Goal: Task Accomplishment & Management: Manage account settings

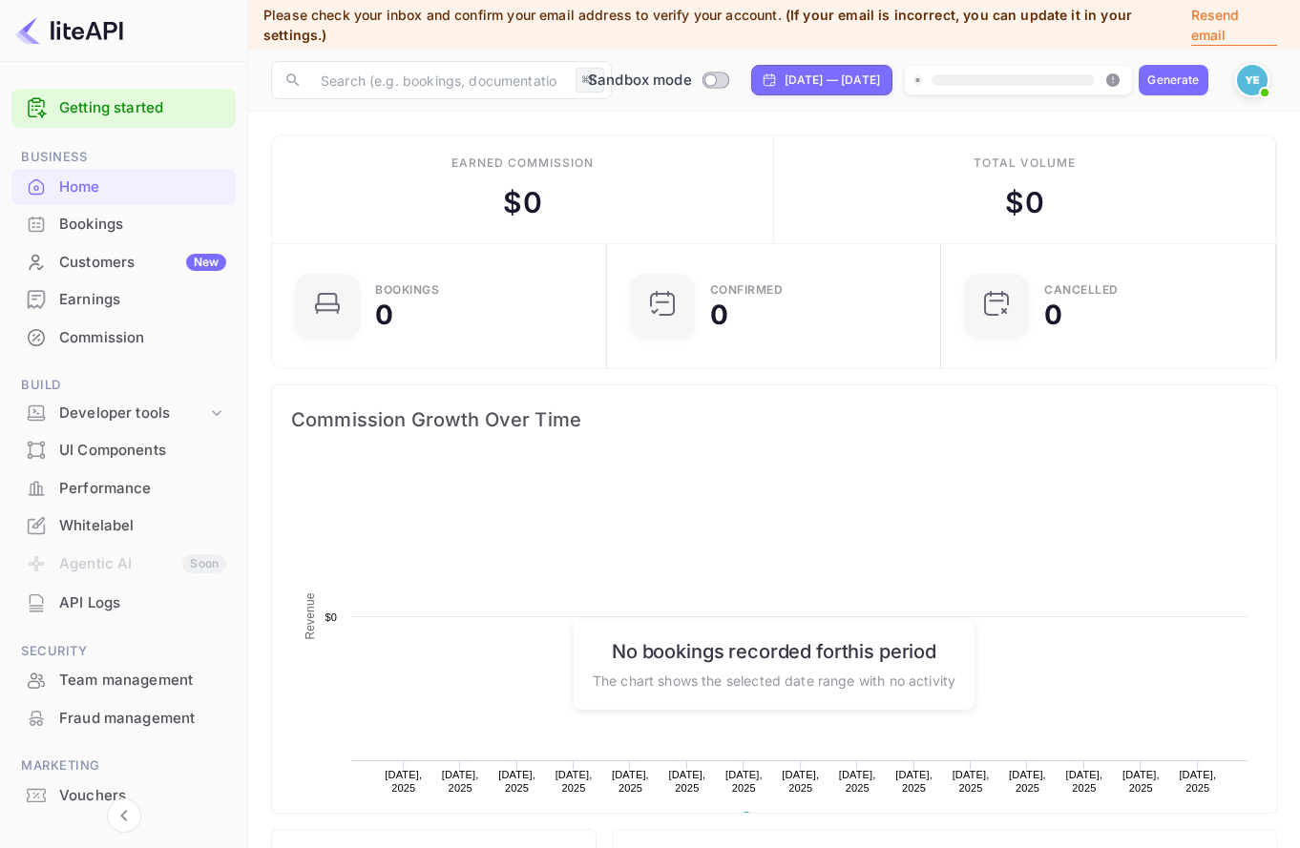
scroll to position [310, 323]
click at [1255, 81] on img at bounding box center [1252, 80] width 31 height 31
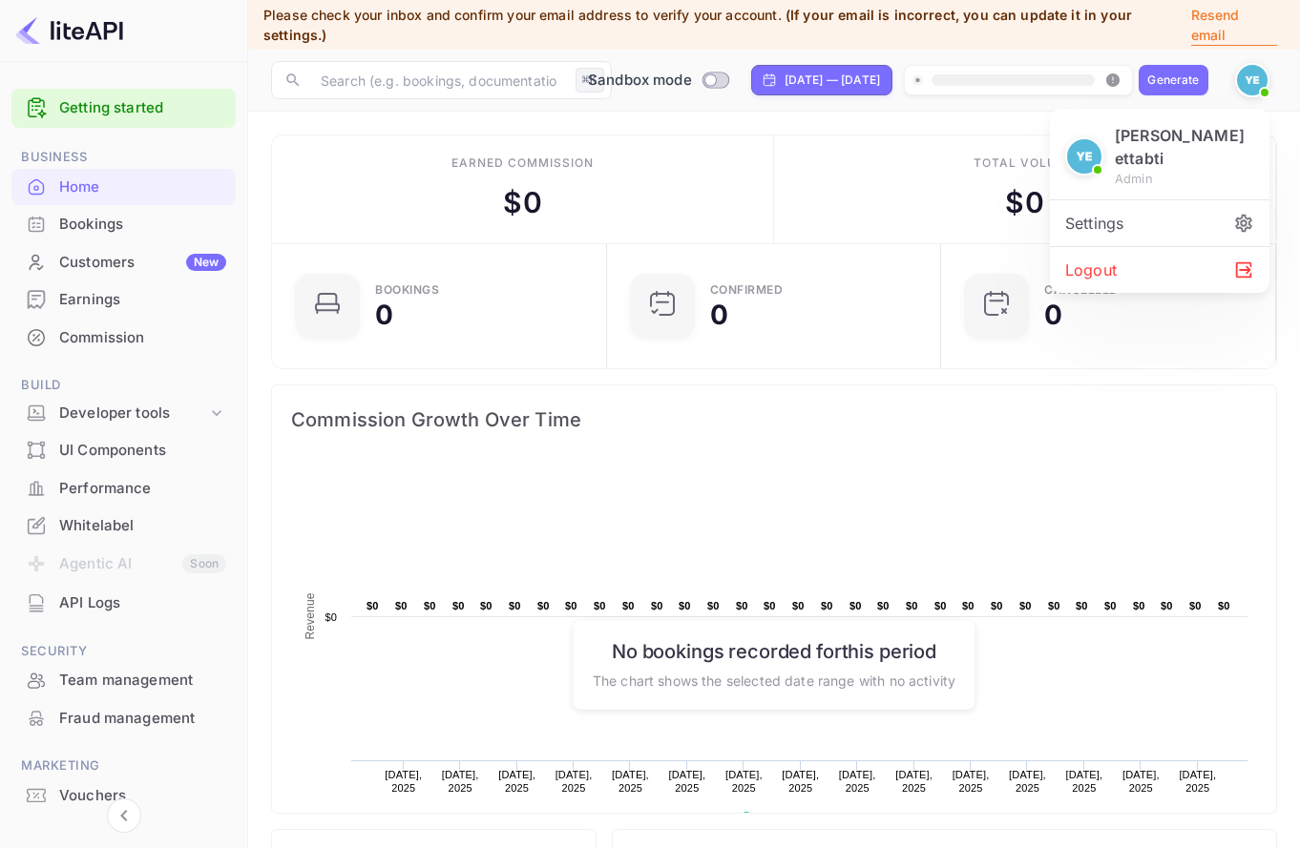
click at [1176, 209] on div "Settings" at bounding box center [1159, 223] width 219 height 46
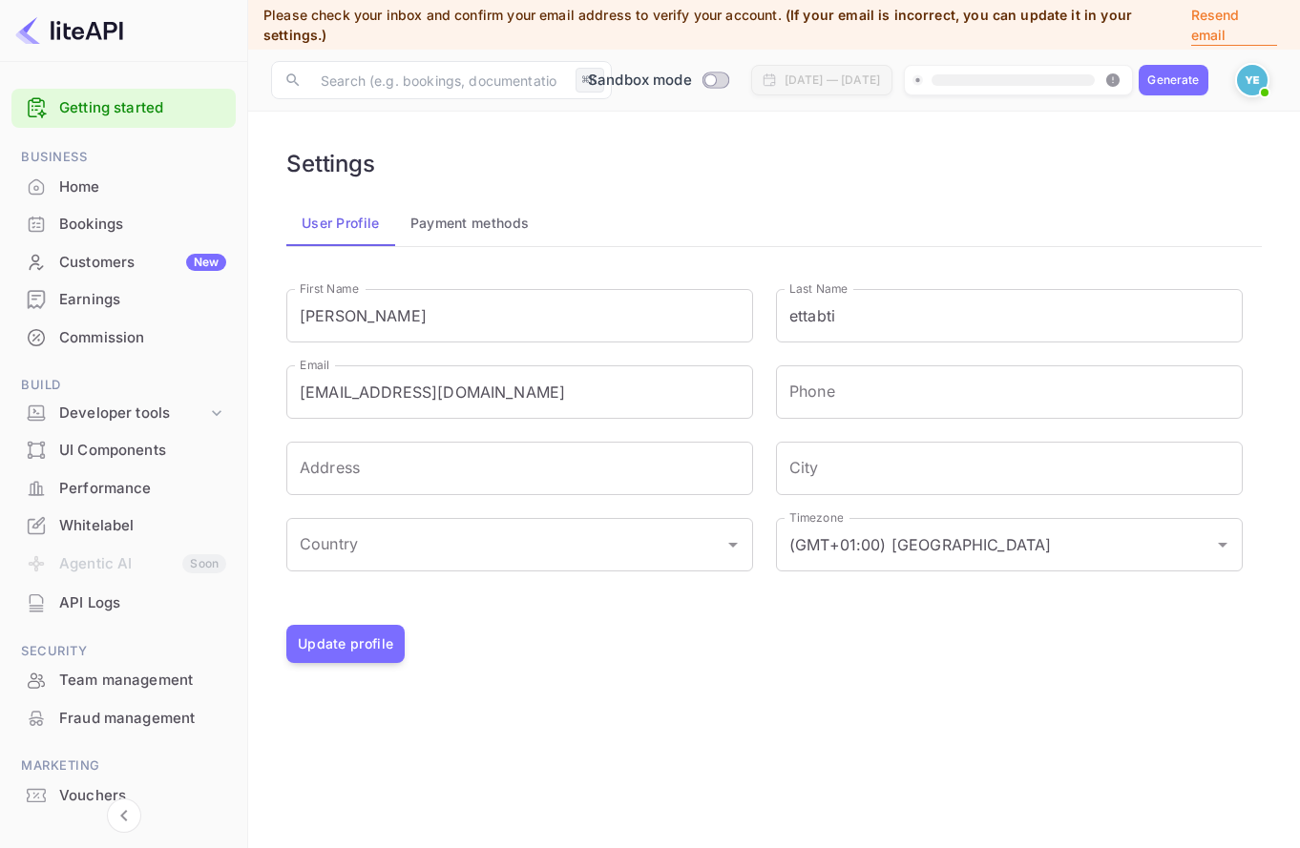
click at [502, 225] on button "Payment methods" at bounding box center [470, 223] width 150 height 46
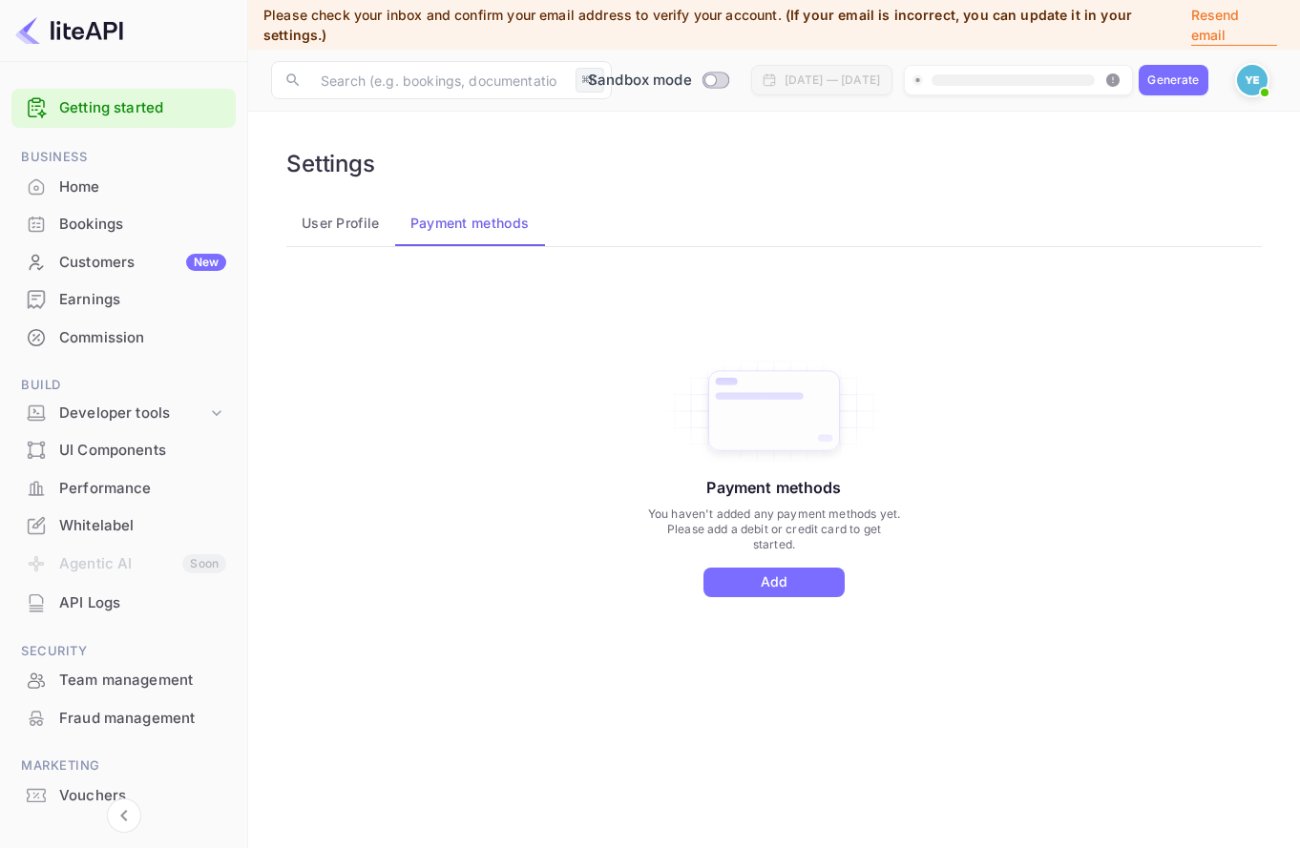
click at [367, 232] on button "User Profile" at bounding box center [340, 223] width 109 height 46
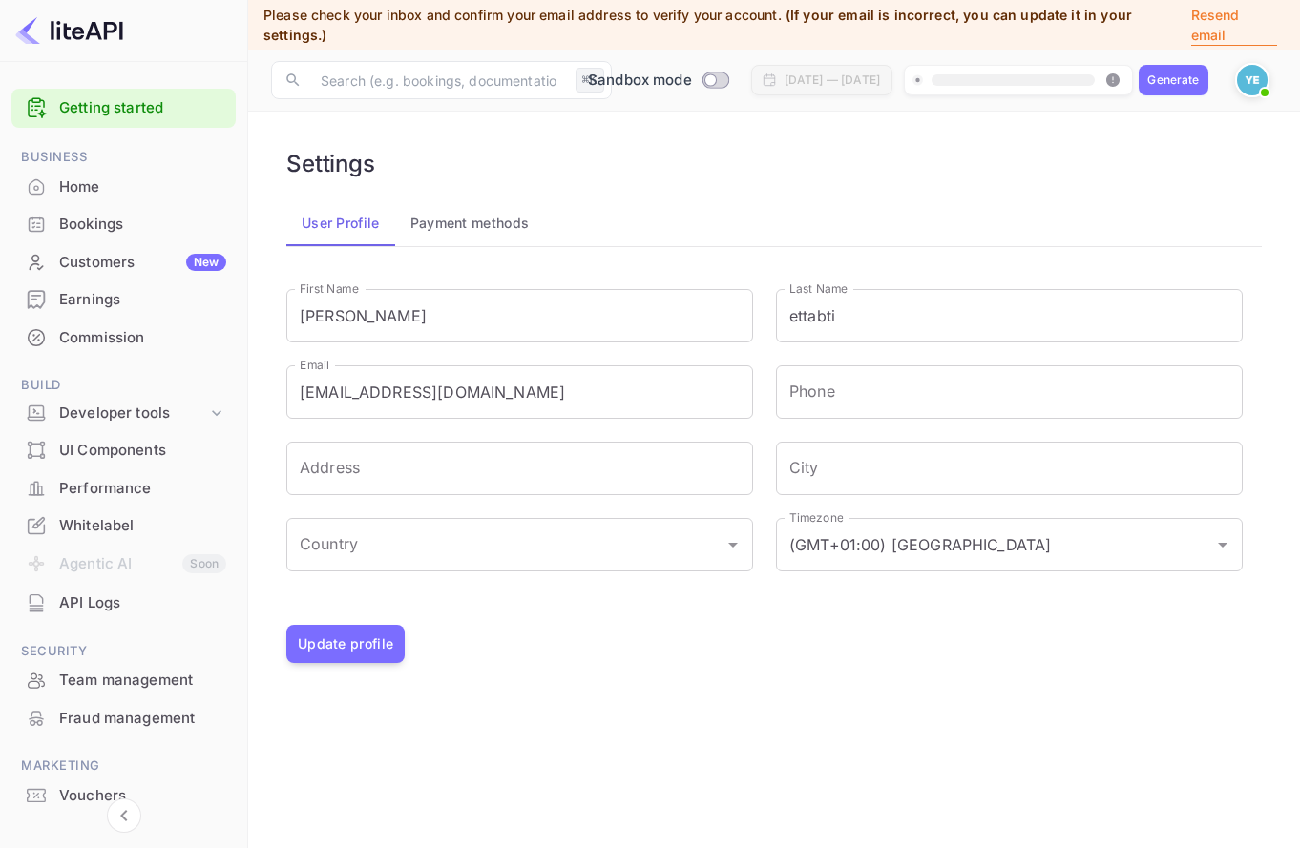
click at [429, 214] on button "Payment methods" at bounding box center [470, 223] width 150 height 46
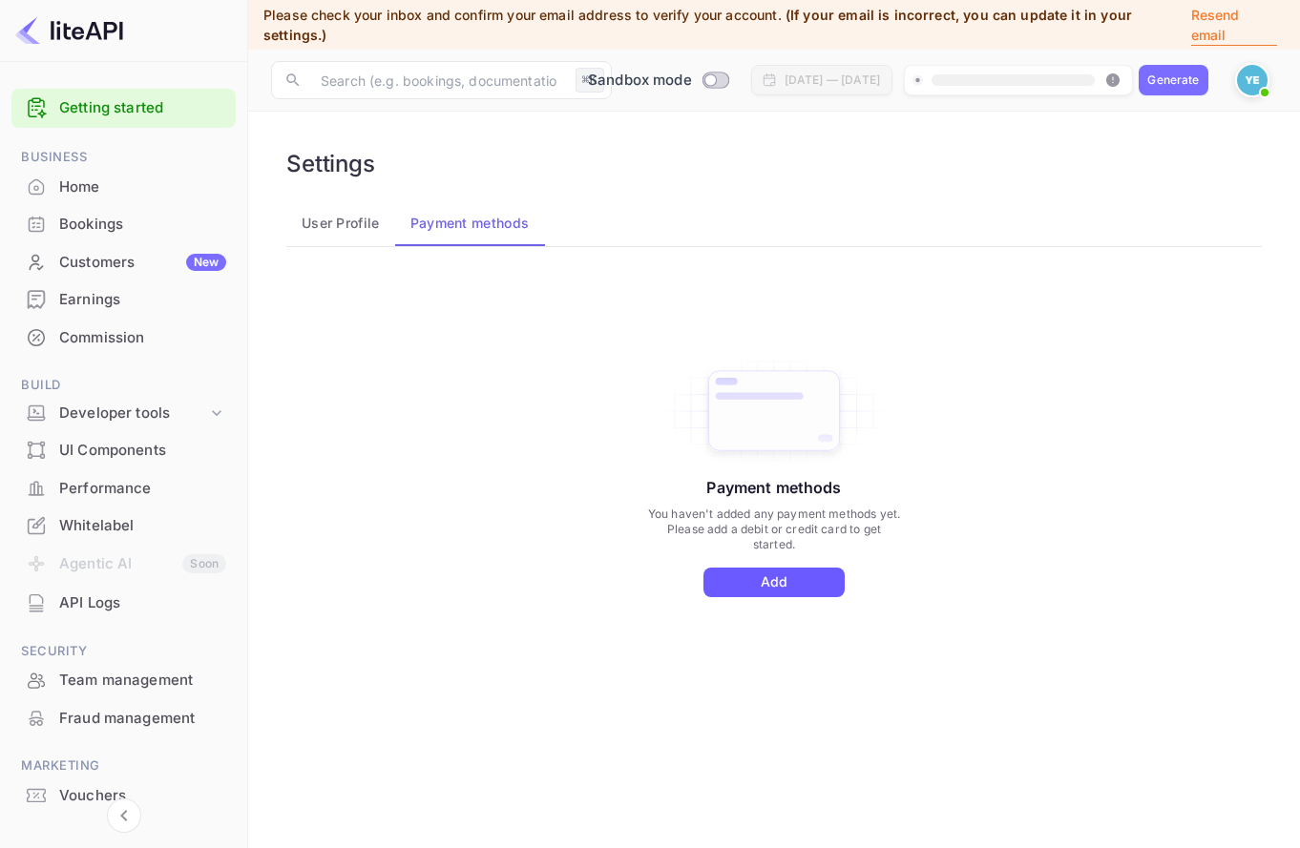
click at [780, 569] on button "Add" at bounding box center [773, 583] width 141 height 30
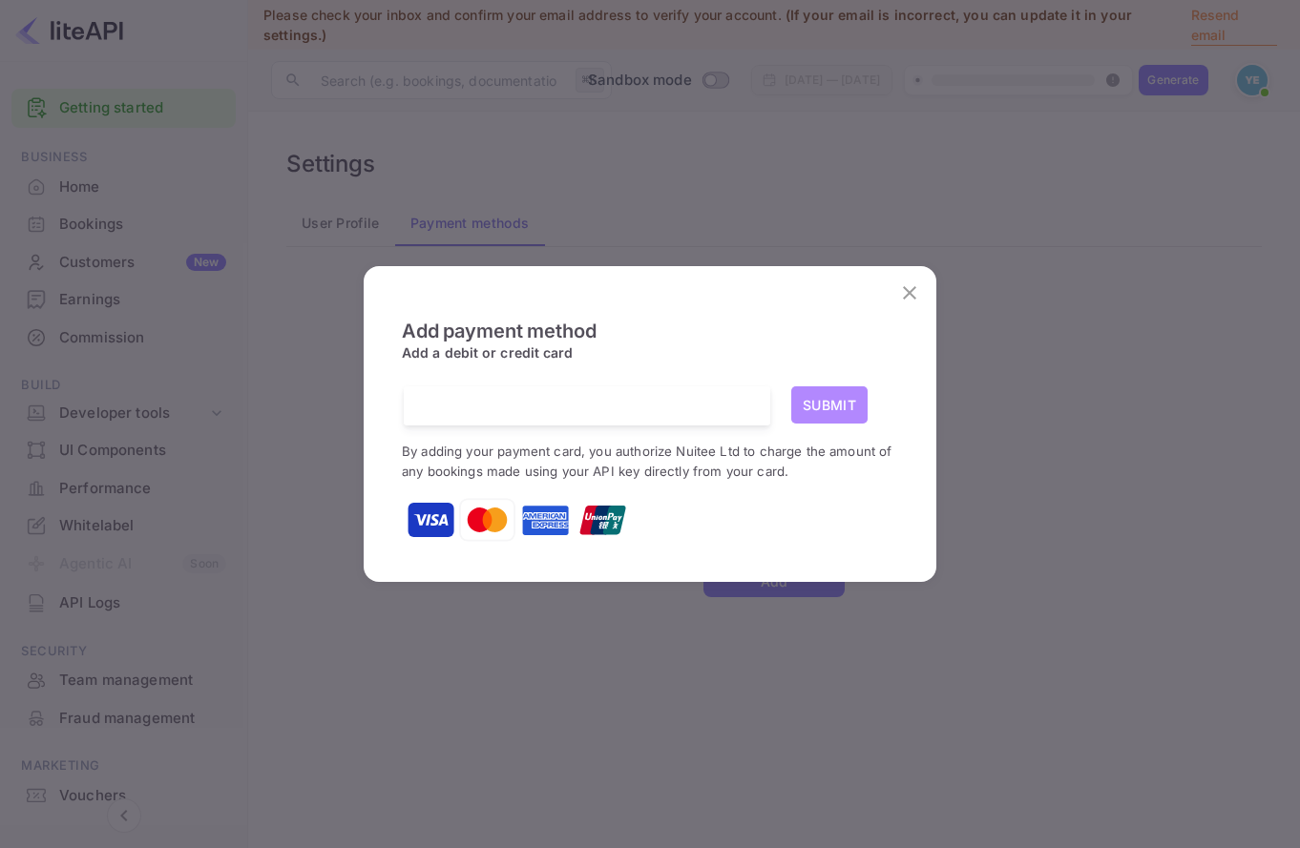
click at [836, 401] on button "Submit" at bounding box center [829, 404] width 76 height 37
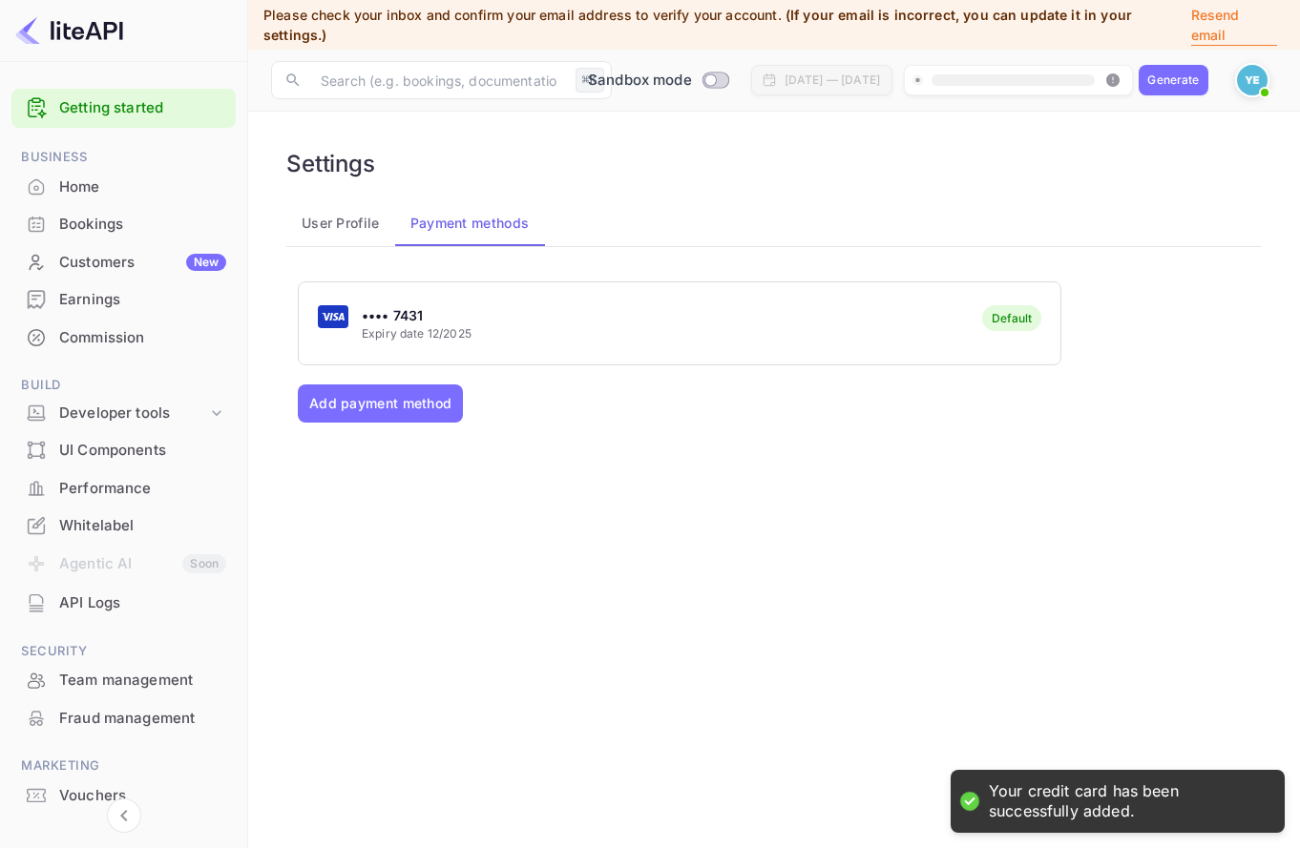
click at [395, 384] on div "•••• 7431 Expiry date 12/2025 Default Add payment method" at bounding box center [774, 495] width 952 height 429
click at [395, 389] on button "Add payment method" at bounding box center [380, 404] width 165 height 38
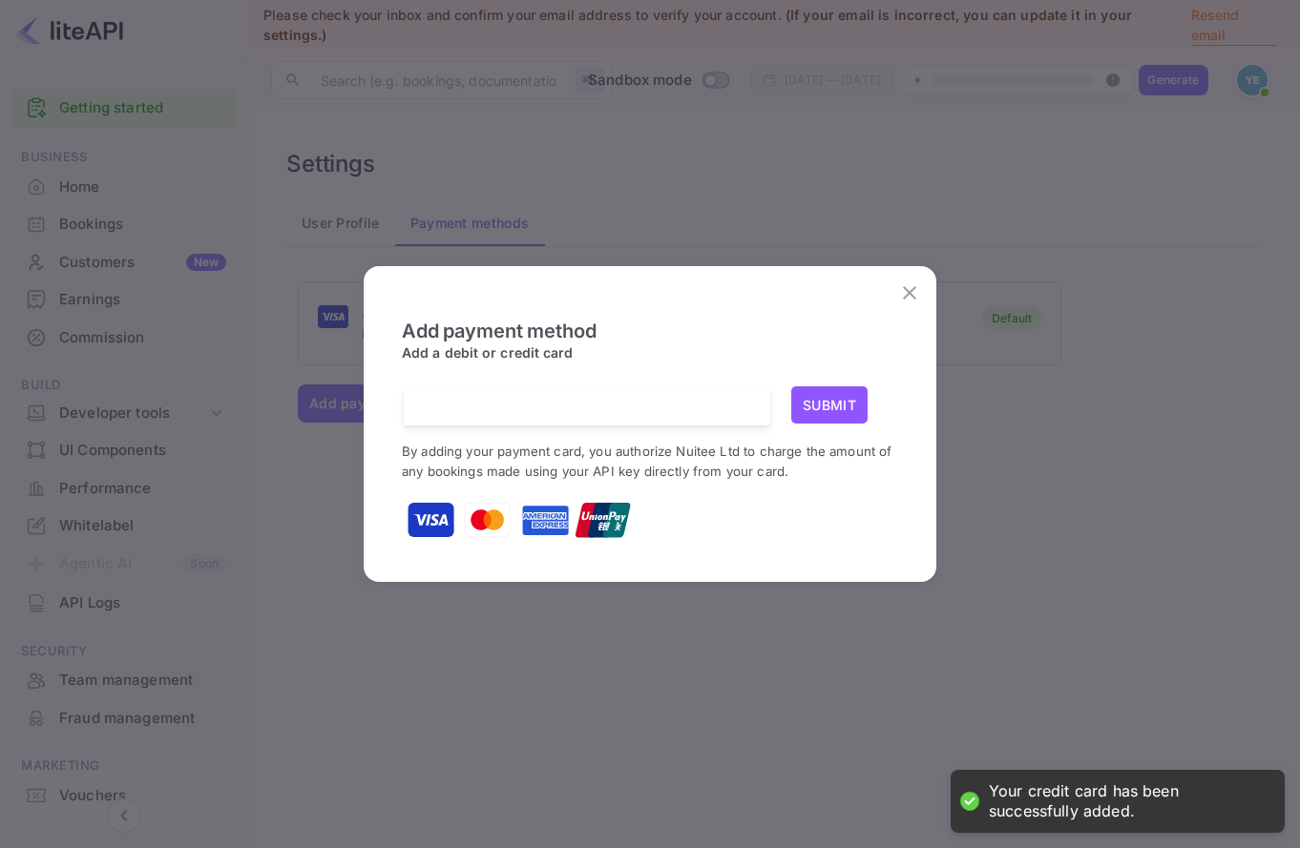
click at [541, 397] on iframe at bounding box center [587, 406] width 338 height 18
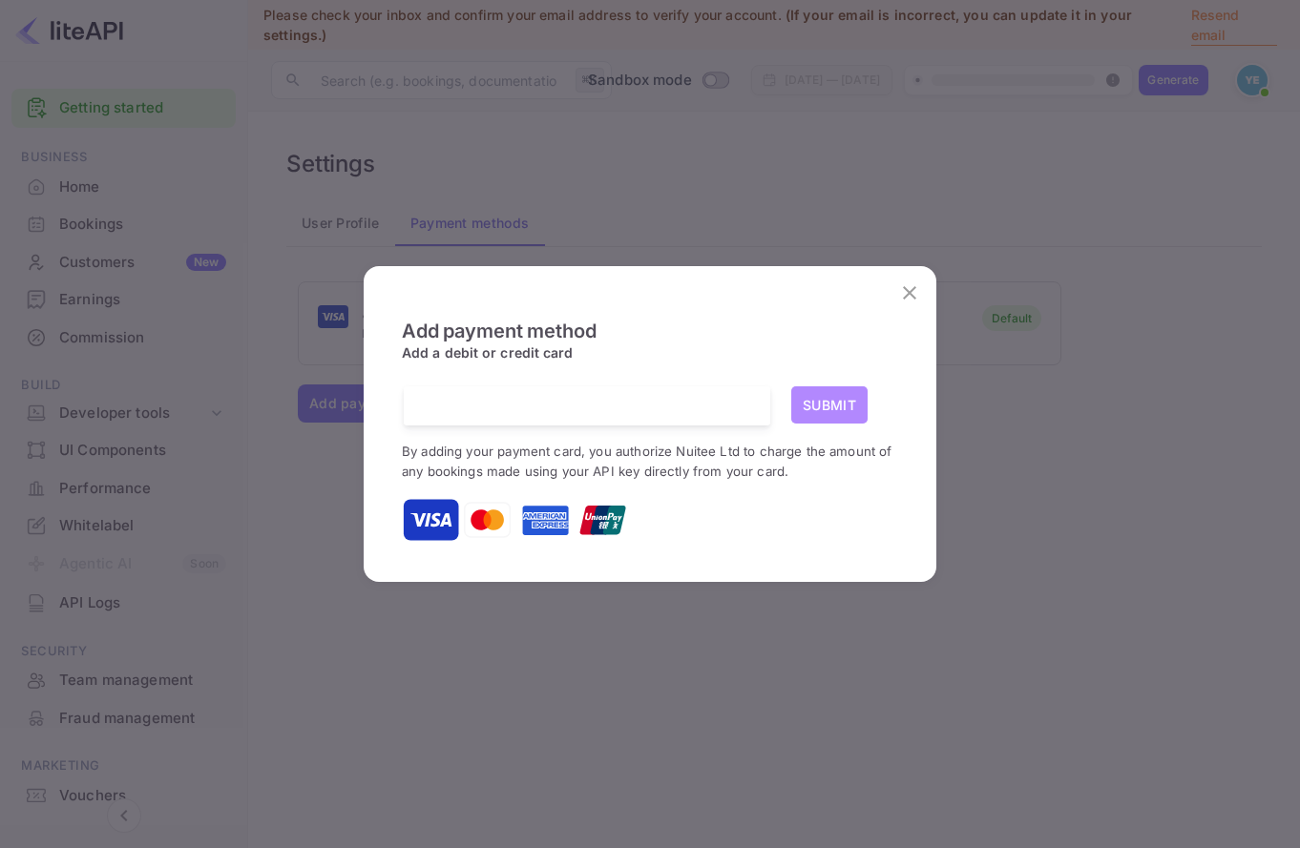
click at [822, 400] on button "Submit" at bounding box center [829, 404] width 76 height 37
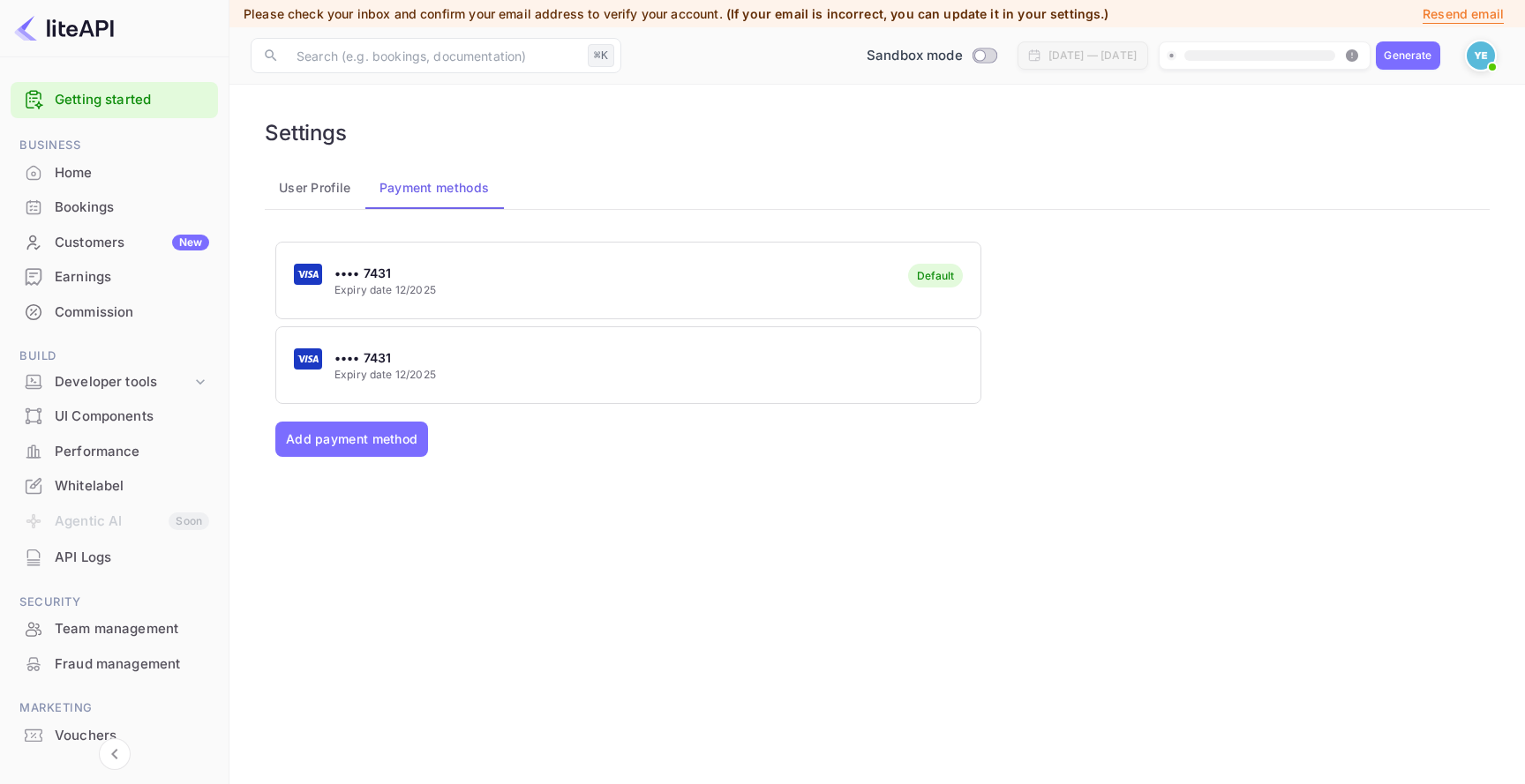
click at [446, 374] on div "•••• 7431 Expiry date 12/2025" at bounding box center [628, 365] width 704 height 69
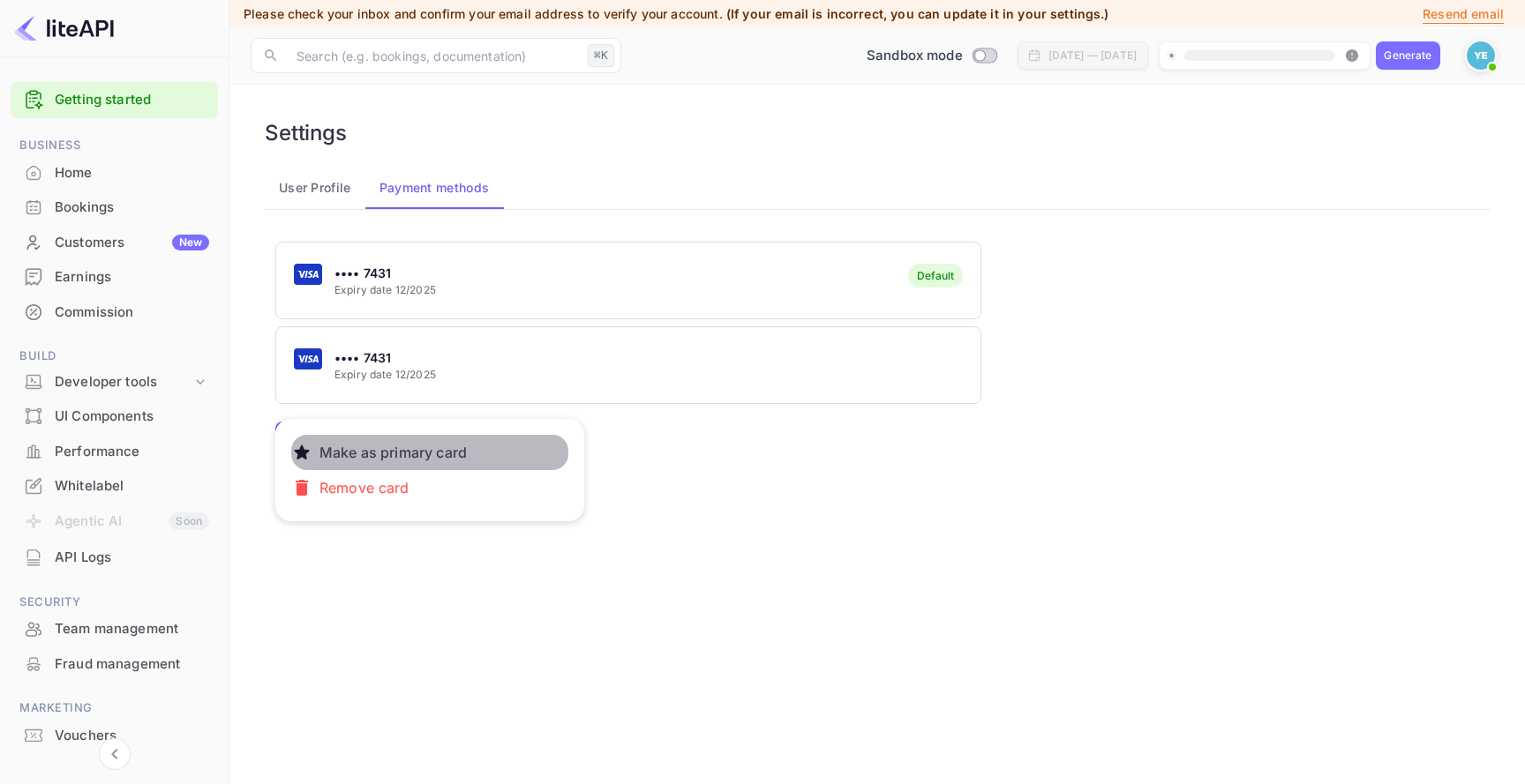
click at [473, 460] on p "Make as primary card" at bounding box center [393, 452] width 162 height 35
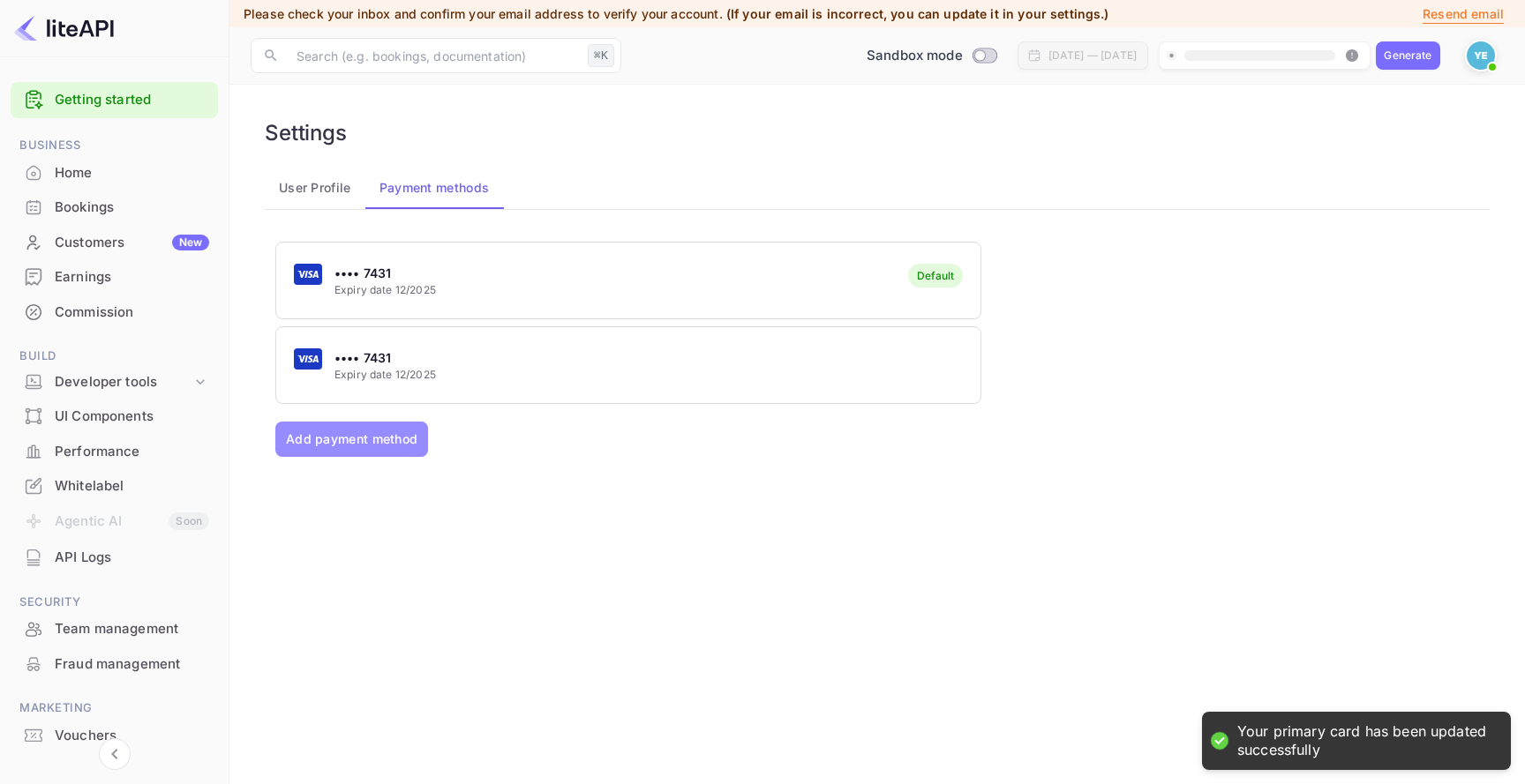
click at [396, 437] on button "Add payment method" at bounding box center [351, 439] width 153 height 35
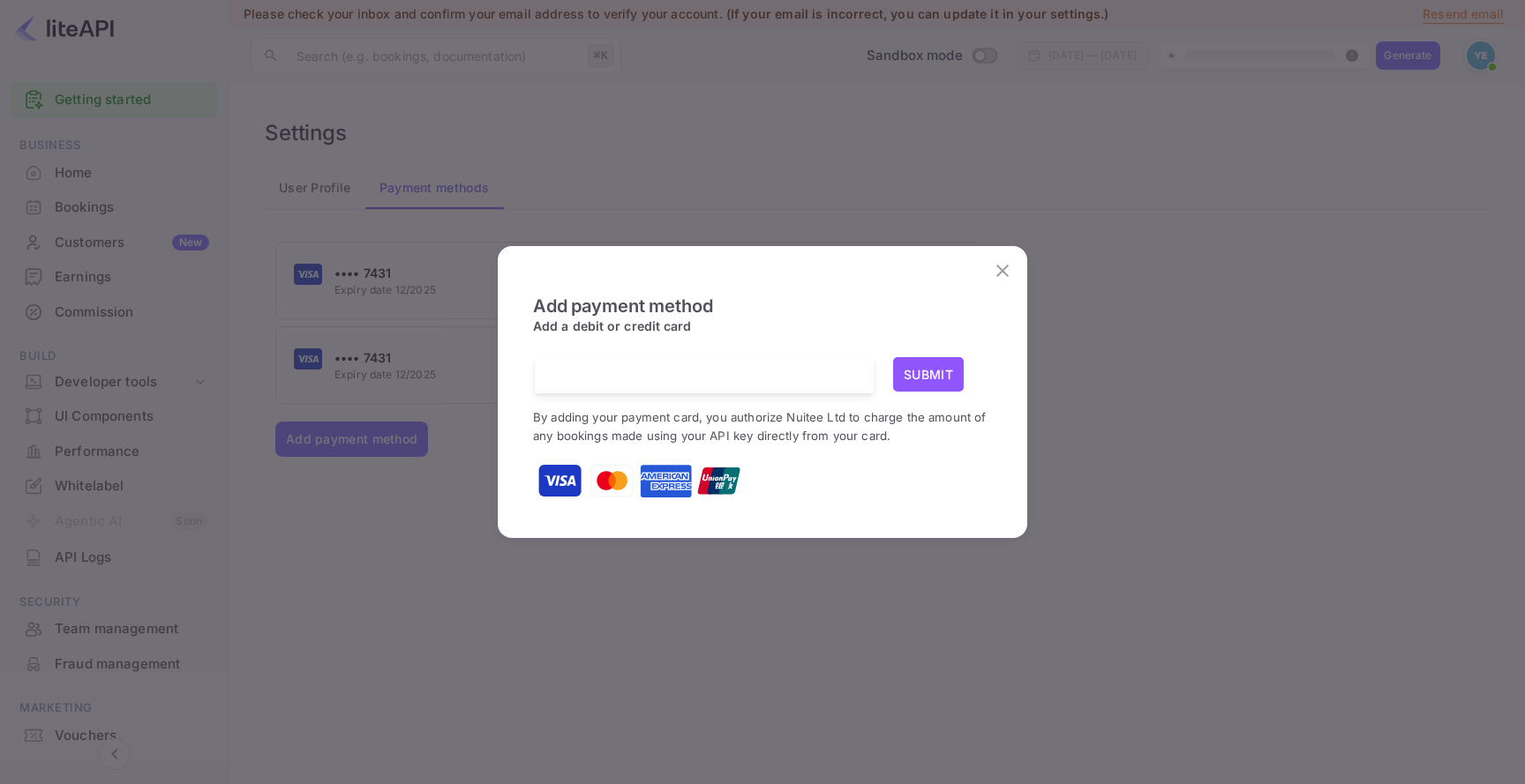
click at [993, 268] on icon "close" at bounding box center [1002, 270] width 21 height 21
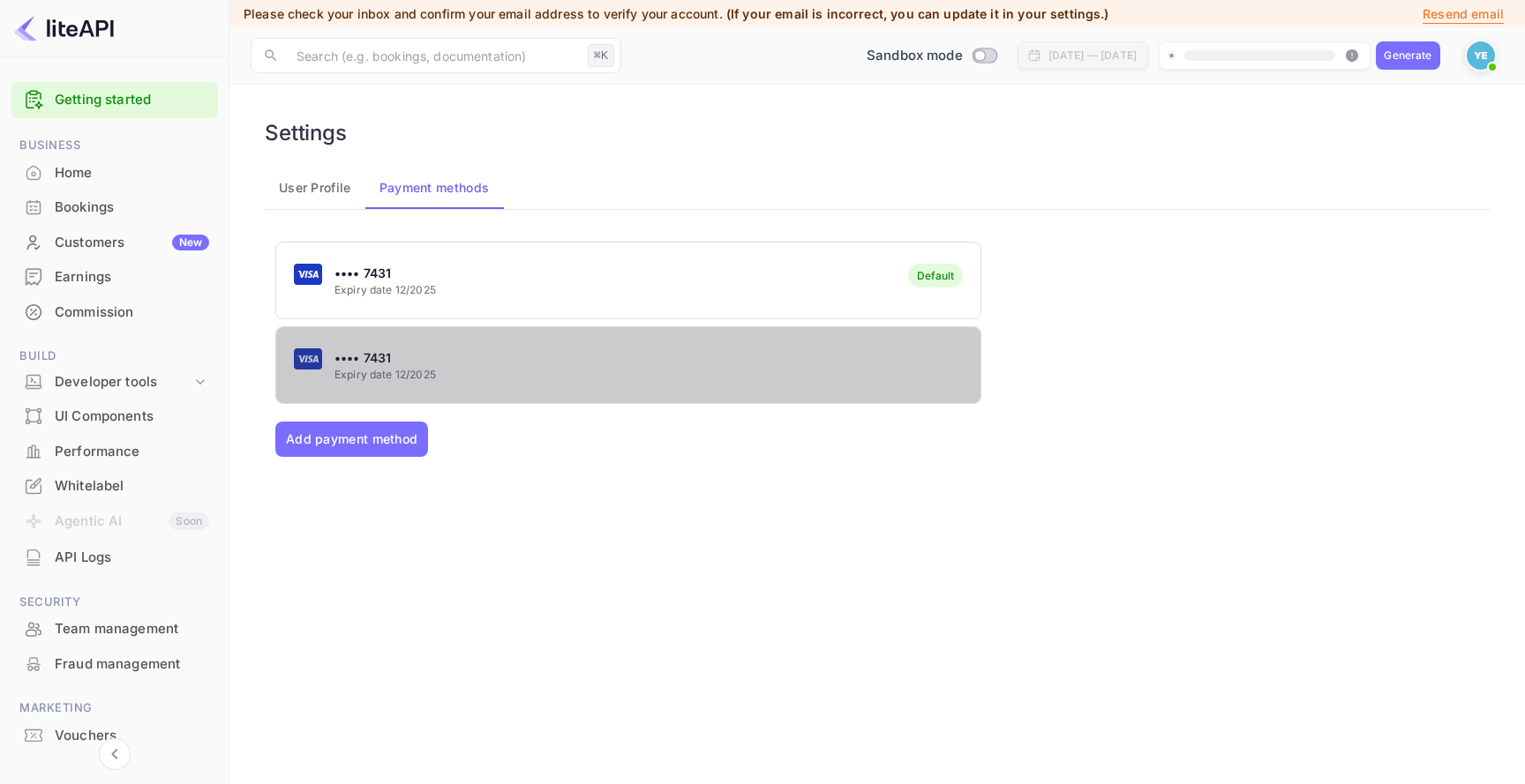
click at [874, 379] on div "•••• 7431 Expiry date 12/2025" at bounding box center [628, 365] width 704 height 69
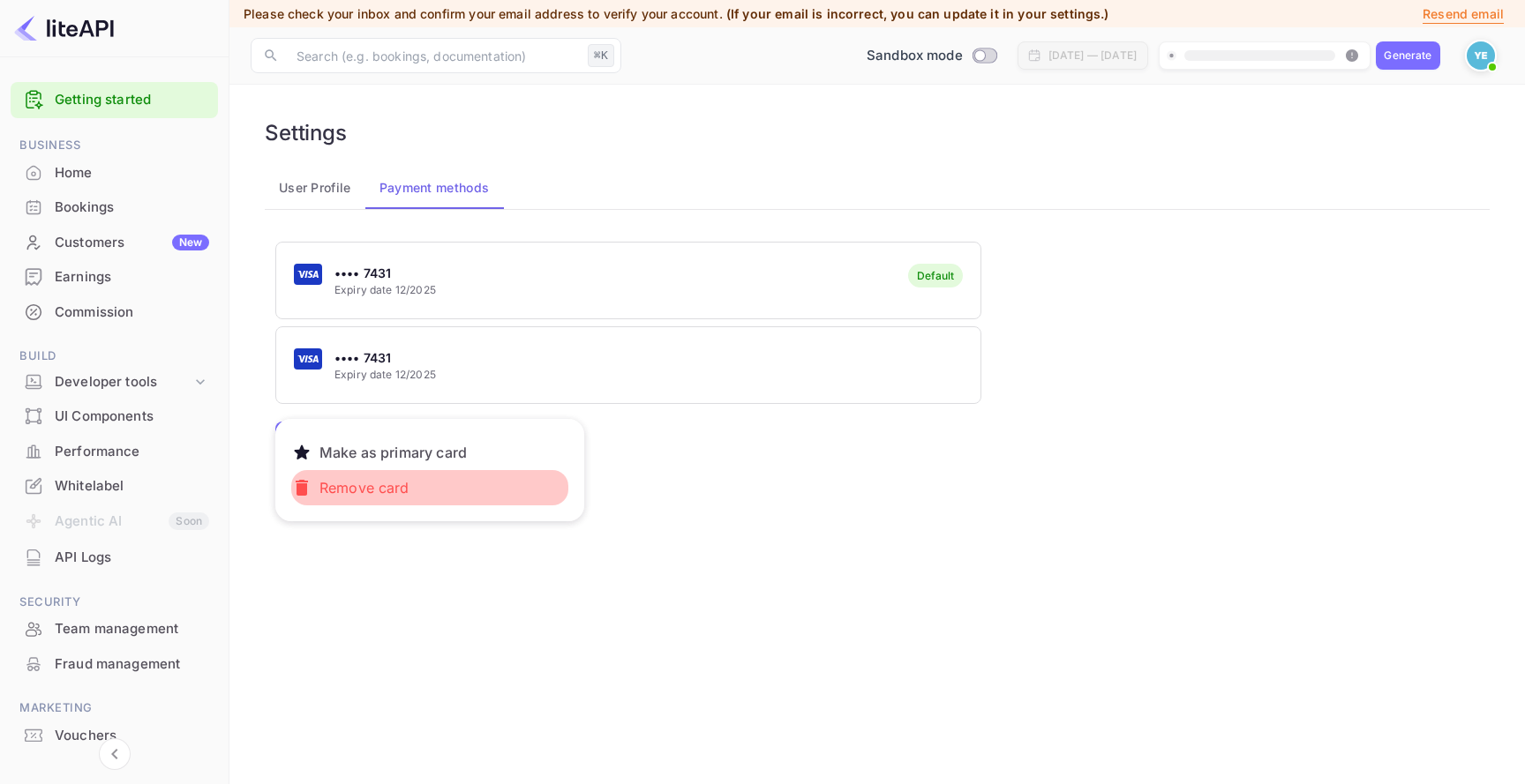
click at [459, 495] on button "Remove card" at bounding box center [430, 488] width 277 height 35
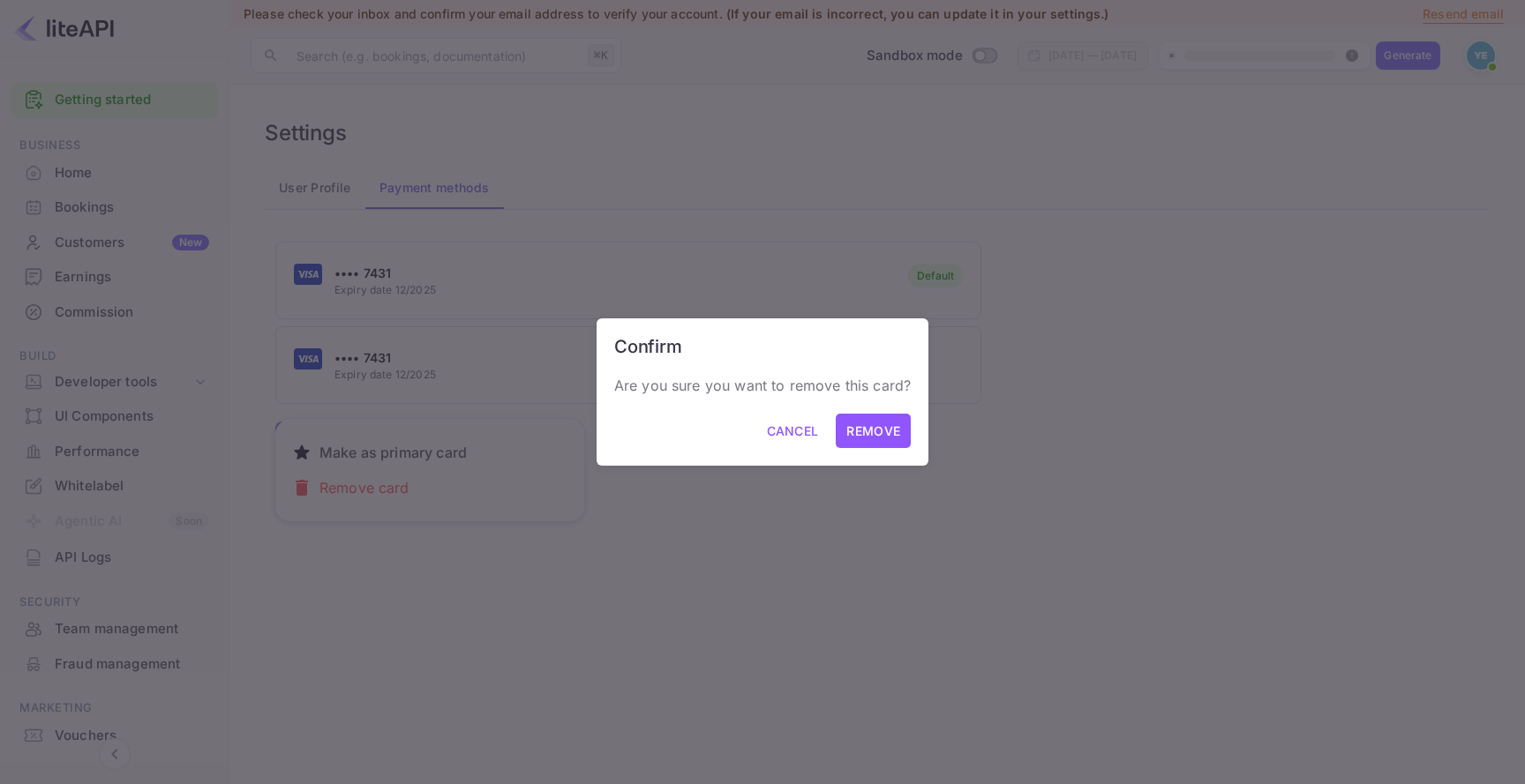
click at [876, 427] on button "Remove" at bounding box center [873, 430] width 75 height 34
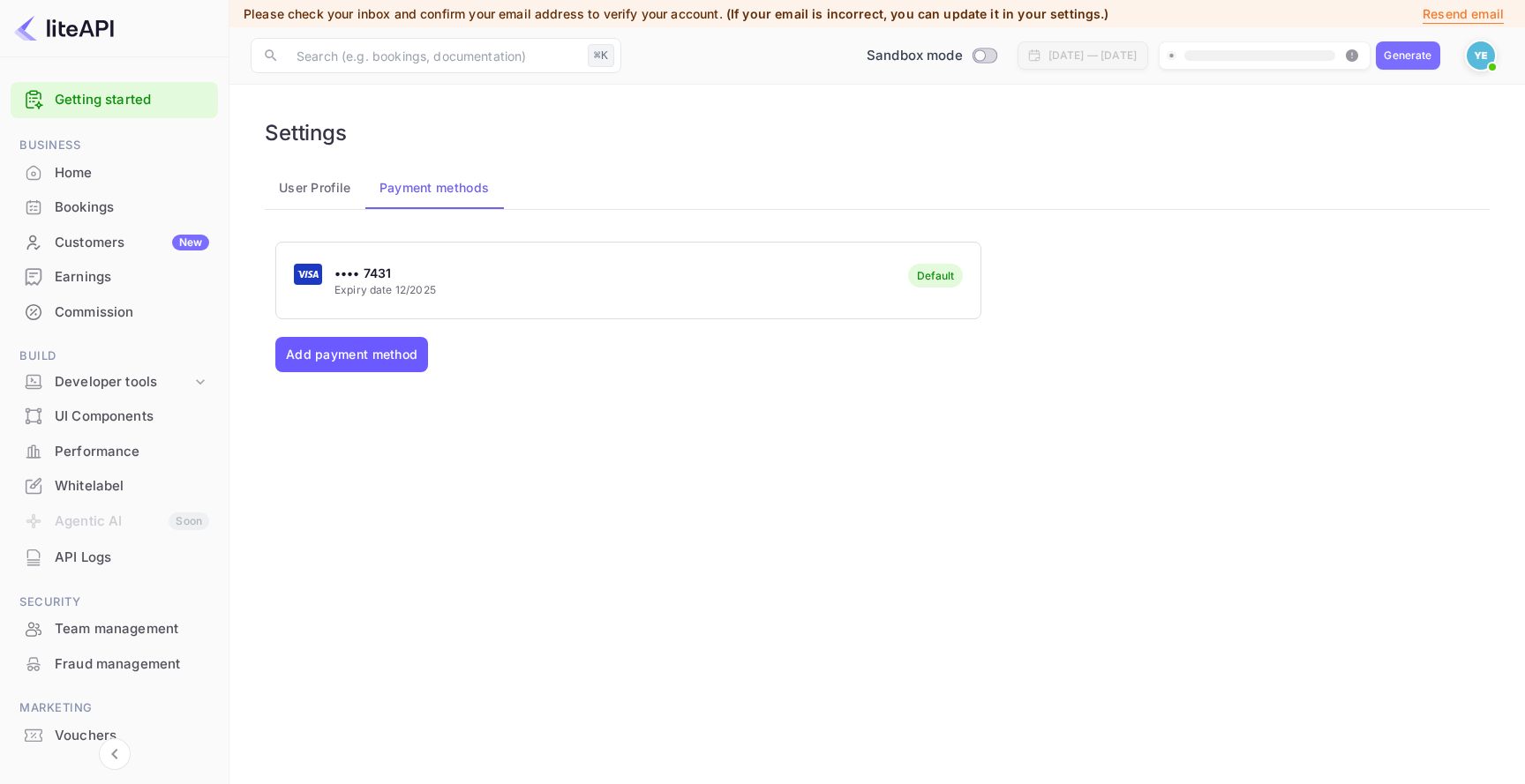
click at [379, 355] on button "Add payment method" at bounding box center [351, 354] width 153 height 35
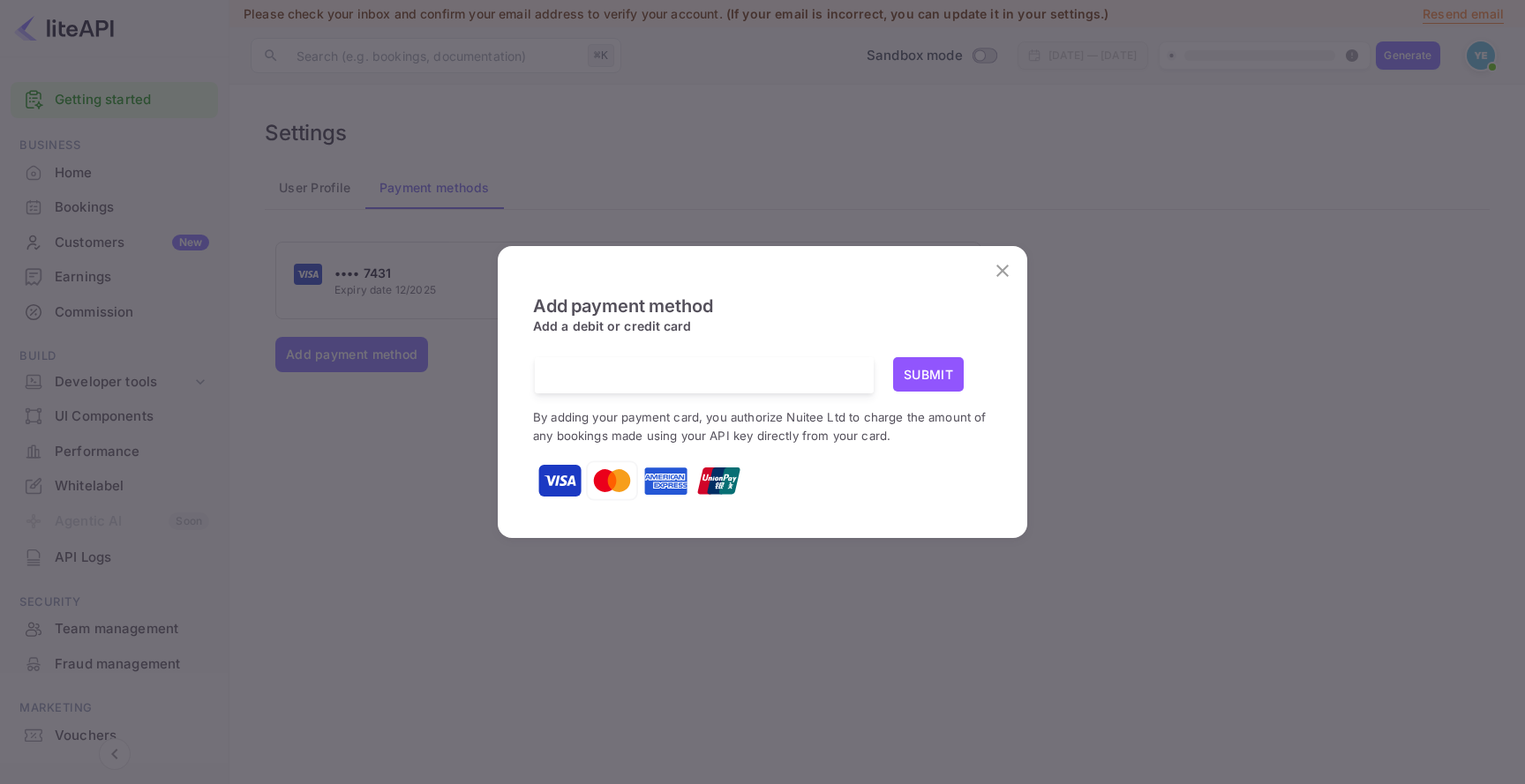
click at [870, 410] on p "By adding your payment card, you authorize Nuitee Ltd to charge the amount of a…" at bounding box center [762, 426] width 459 height 37
click at [911, 386] on button "Submit" at bounding box center [929, 374] width 70 height 34
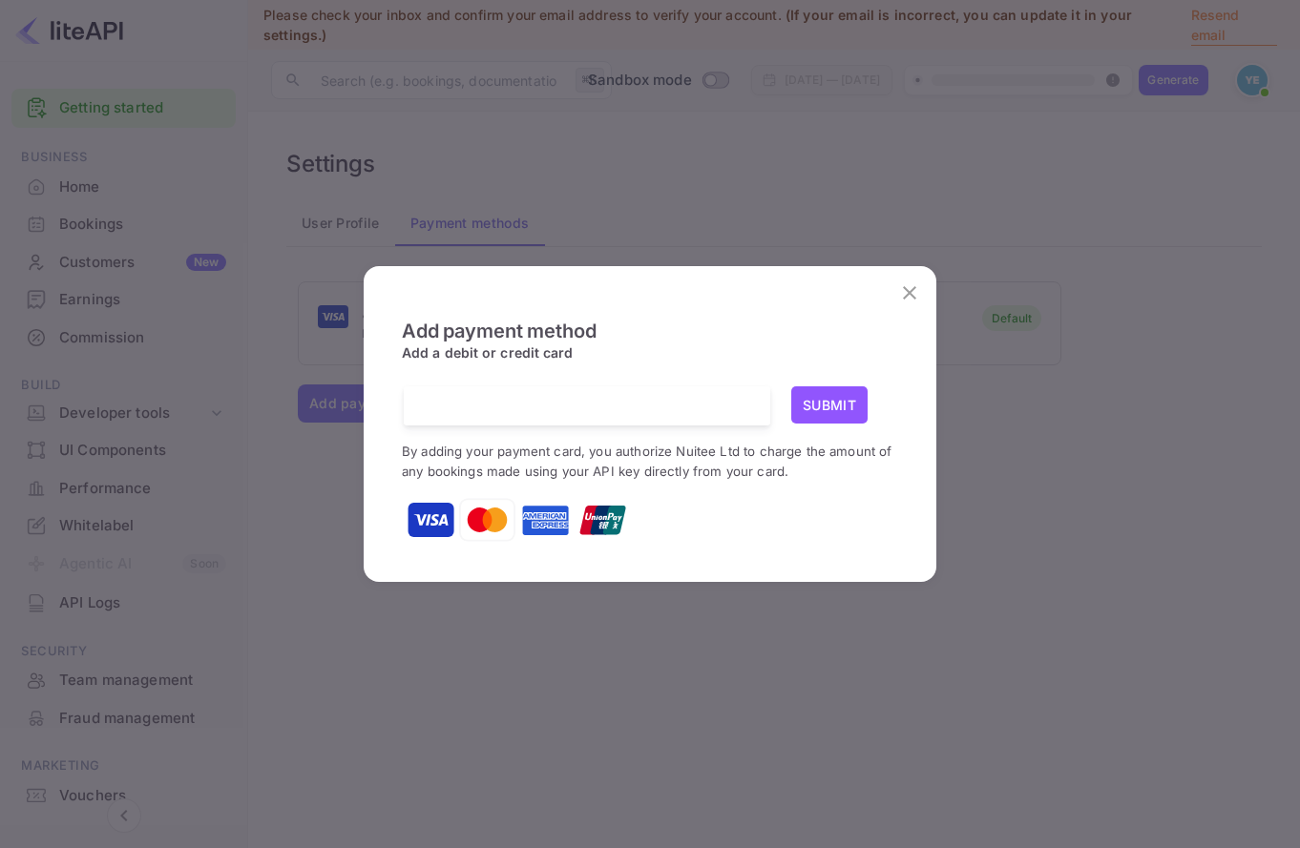
click at [881, 295] on div "Add payment method Add a debit or credit card Submit By adding your payment car…" at bounding box center [650, 421] width 534 height 281
click at [894, 295] on button "close" at bounding box center [909, 293] width 38 height 38
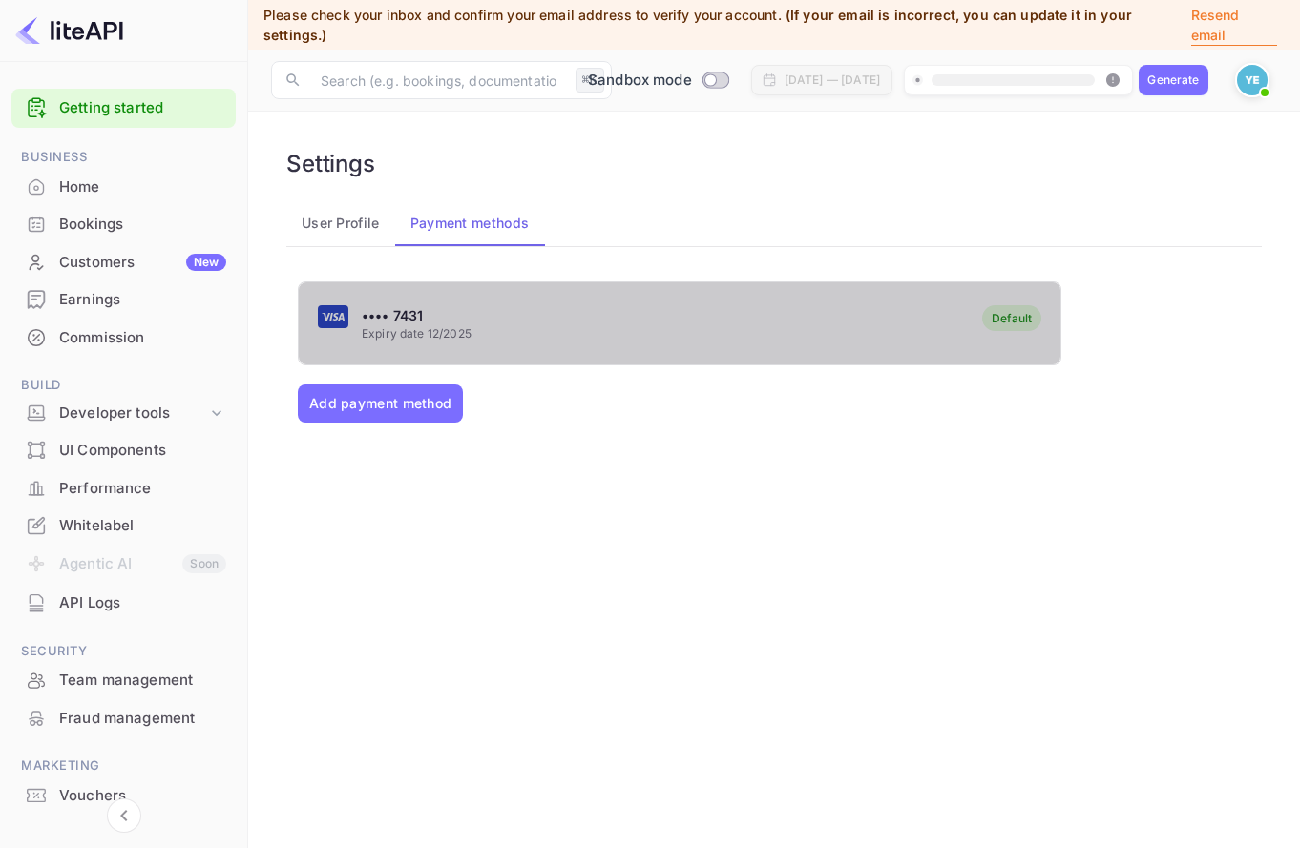
click at [897, 302] on div "•••• 7431 Expiry date 12/2025 Default" at bounding box center [679, 323] width 761 height 75
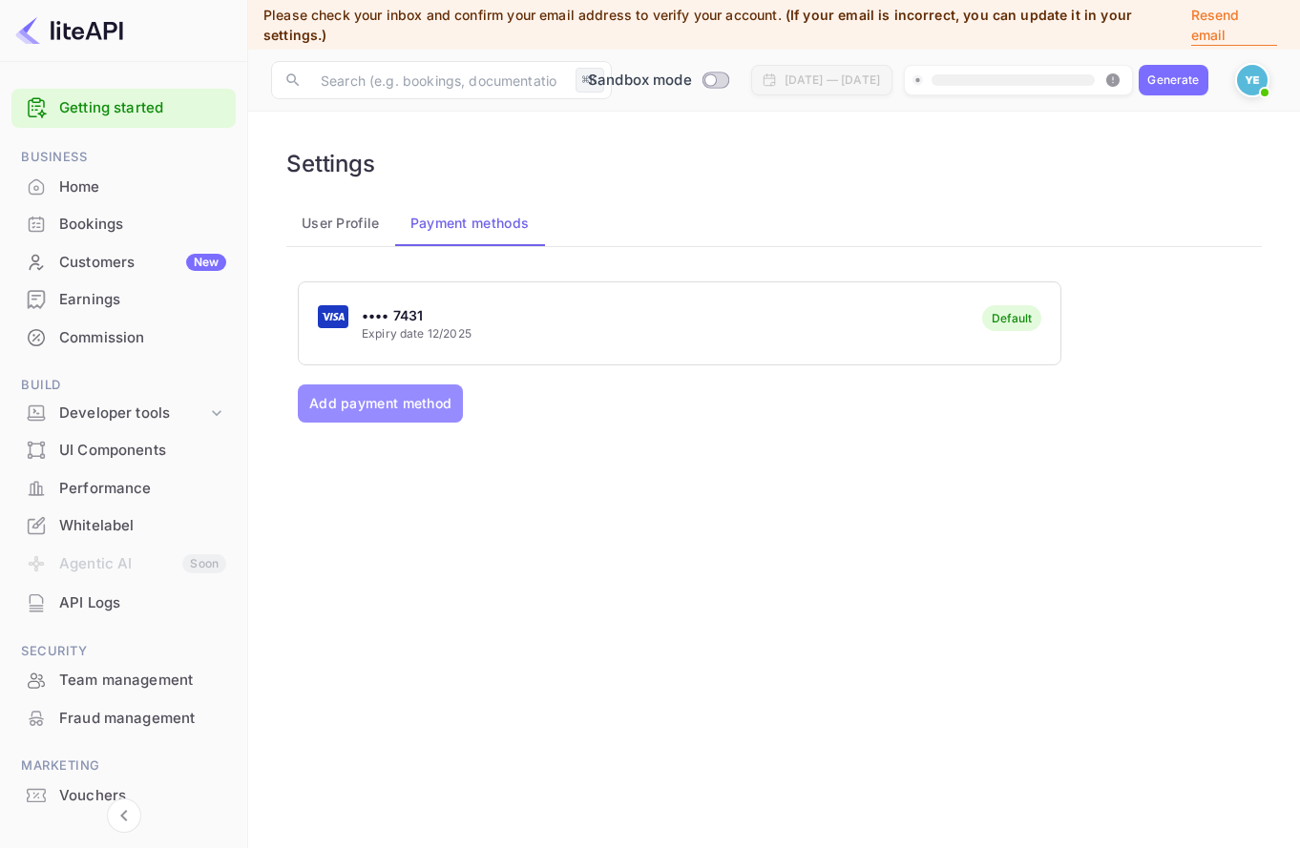
click at [432, 415] on button "Add payment method" at bounding box center [380, 404] width 165 height 38
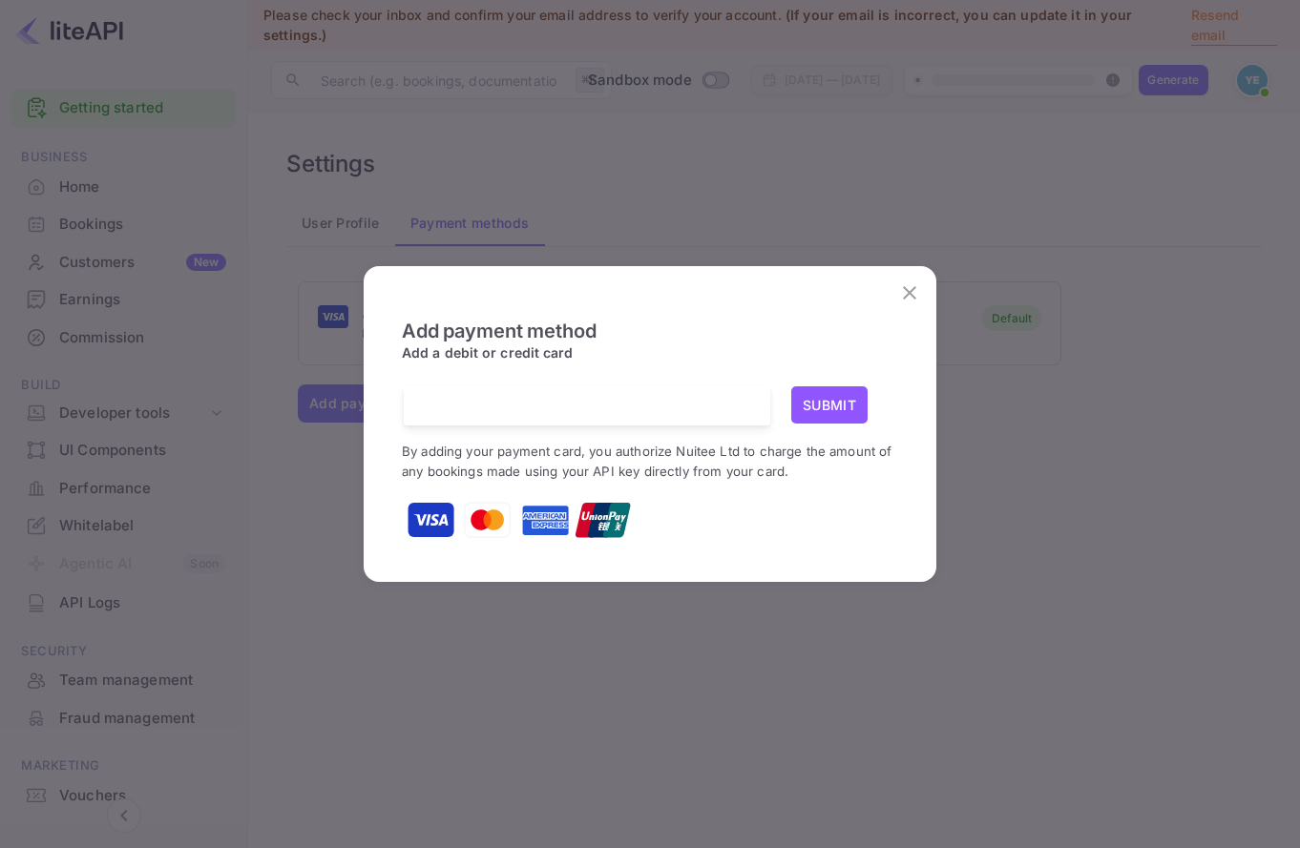
click at [819, 402] on button "Submit" at bounding box center [829, 404] width 76 height 37
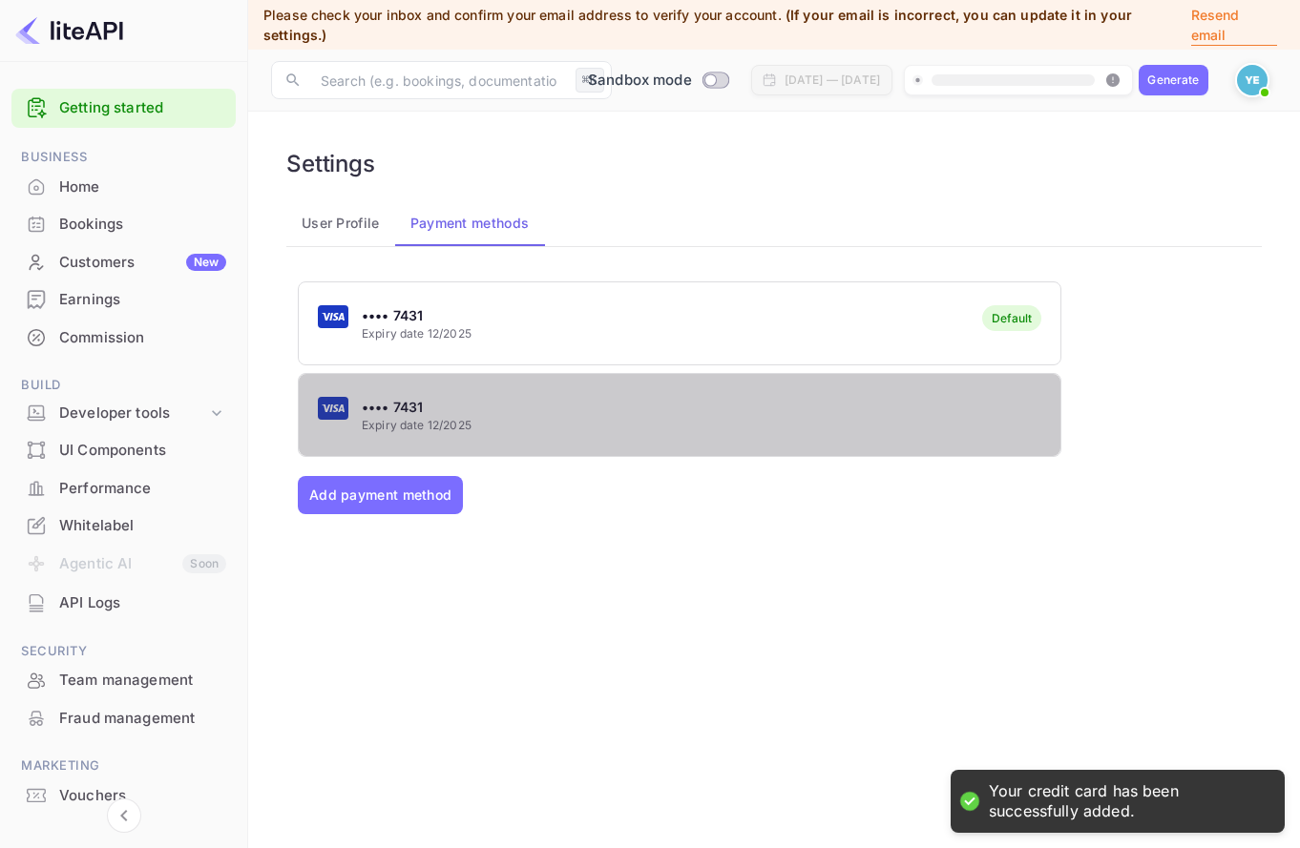
click at [619, 406] on div "•••• 7431 Expiry date 12/2025" at bounding box center [679, 415] width 761 height 75
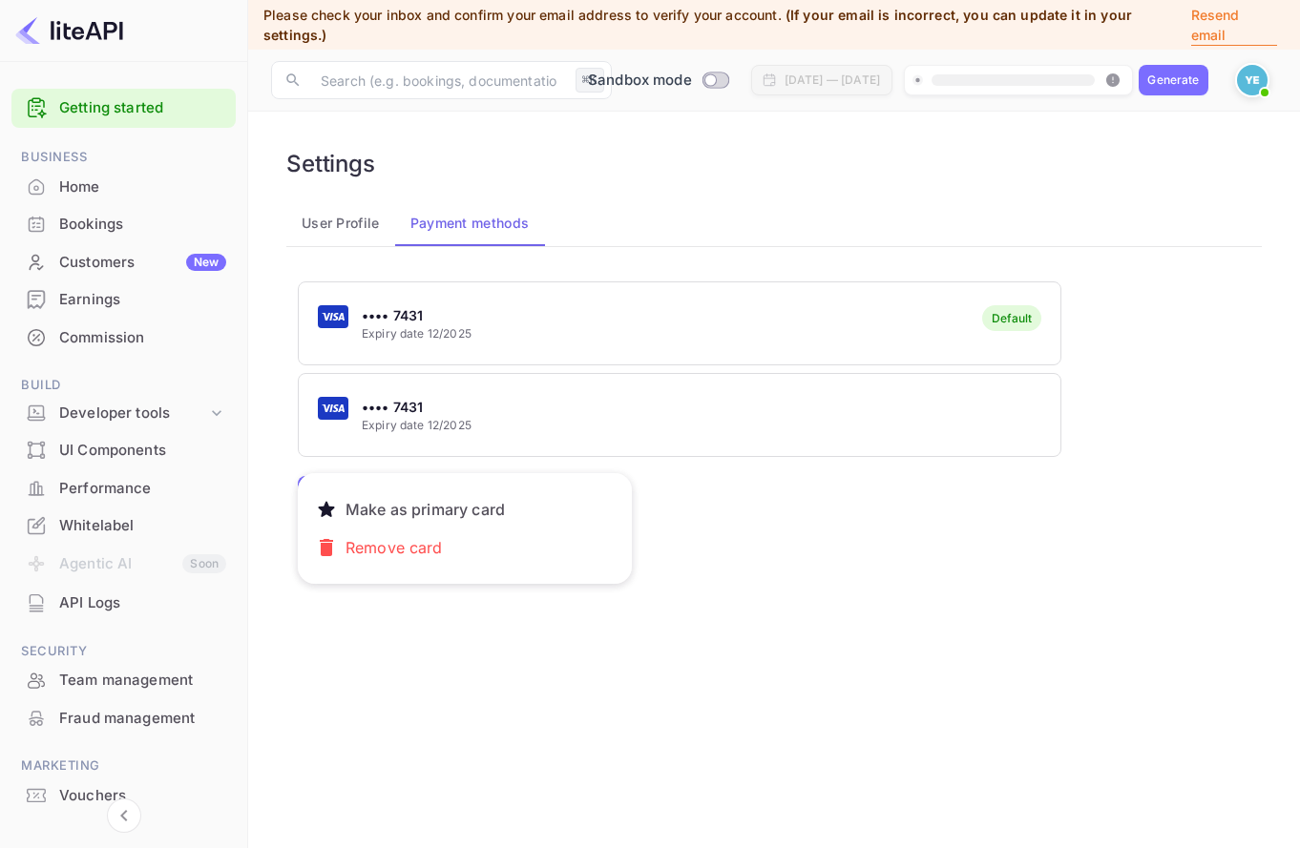
click at [492, 535] on button "Remove card" at bounding box center [465, 548] width 300 height 38
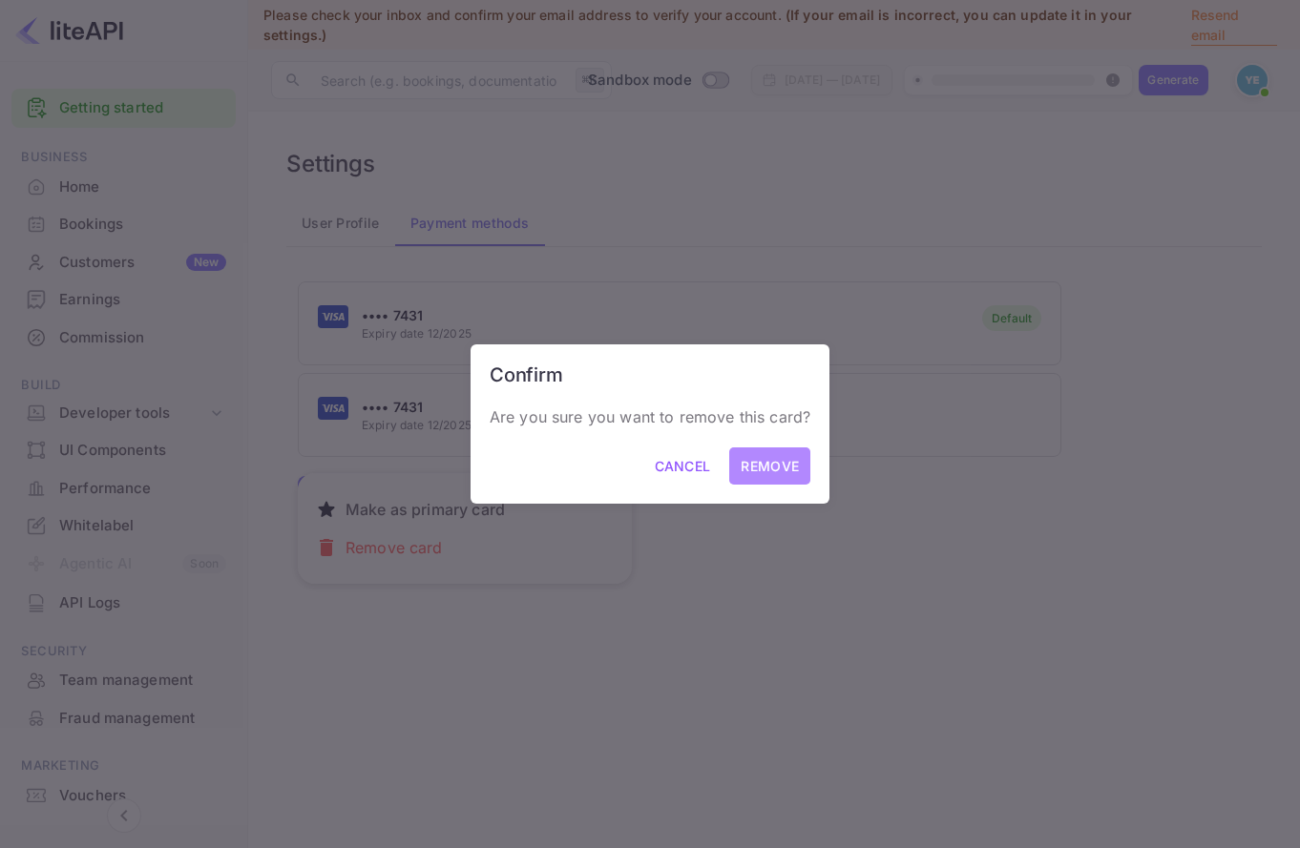
click at [798, 451] on button "Remove" at bounding box center [769, 465] width 81 height 37
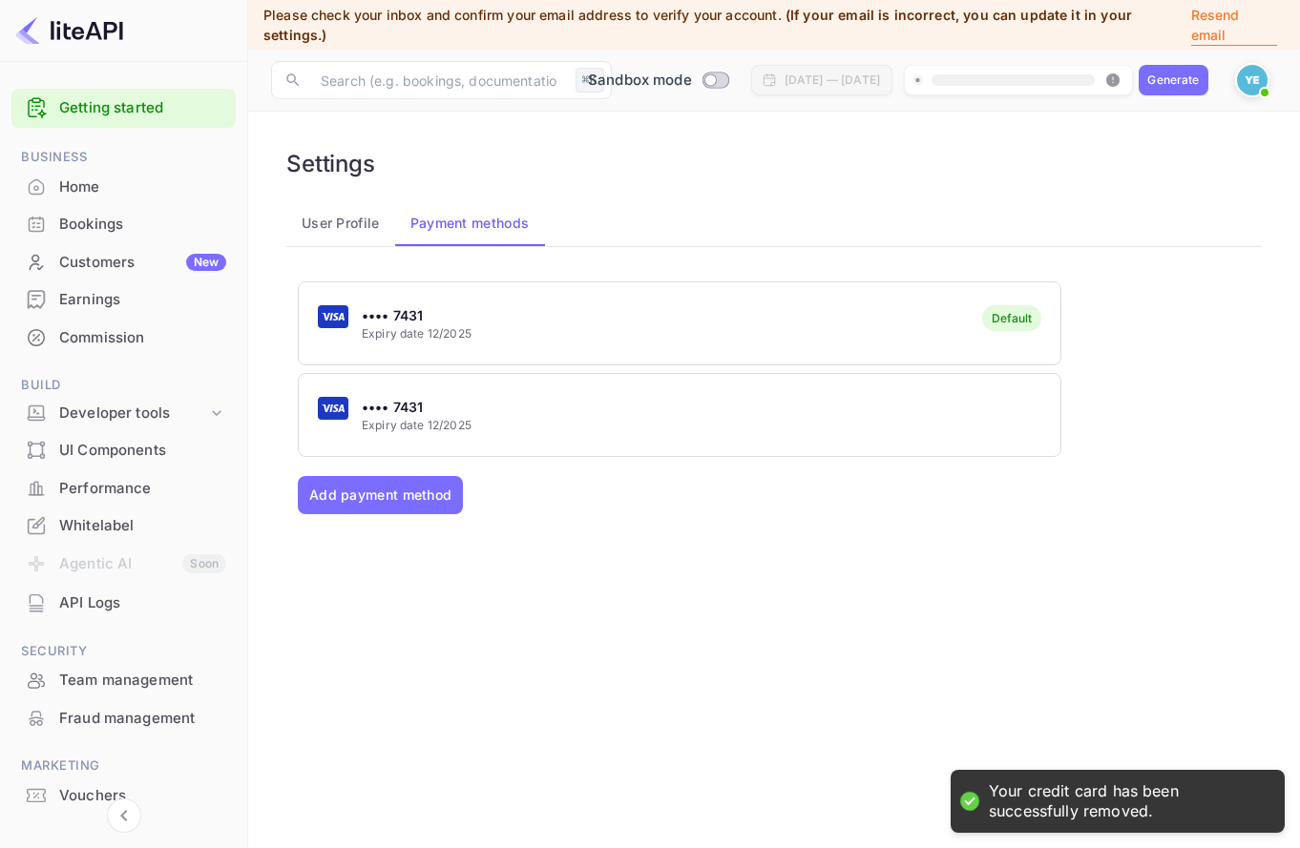
click at [795, 468] on button "Remove" at bounding box center [769, 465] width 81 height 37
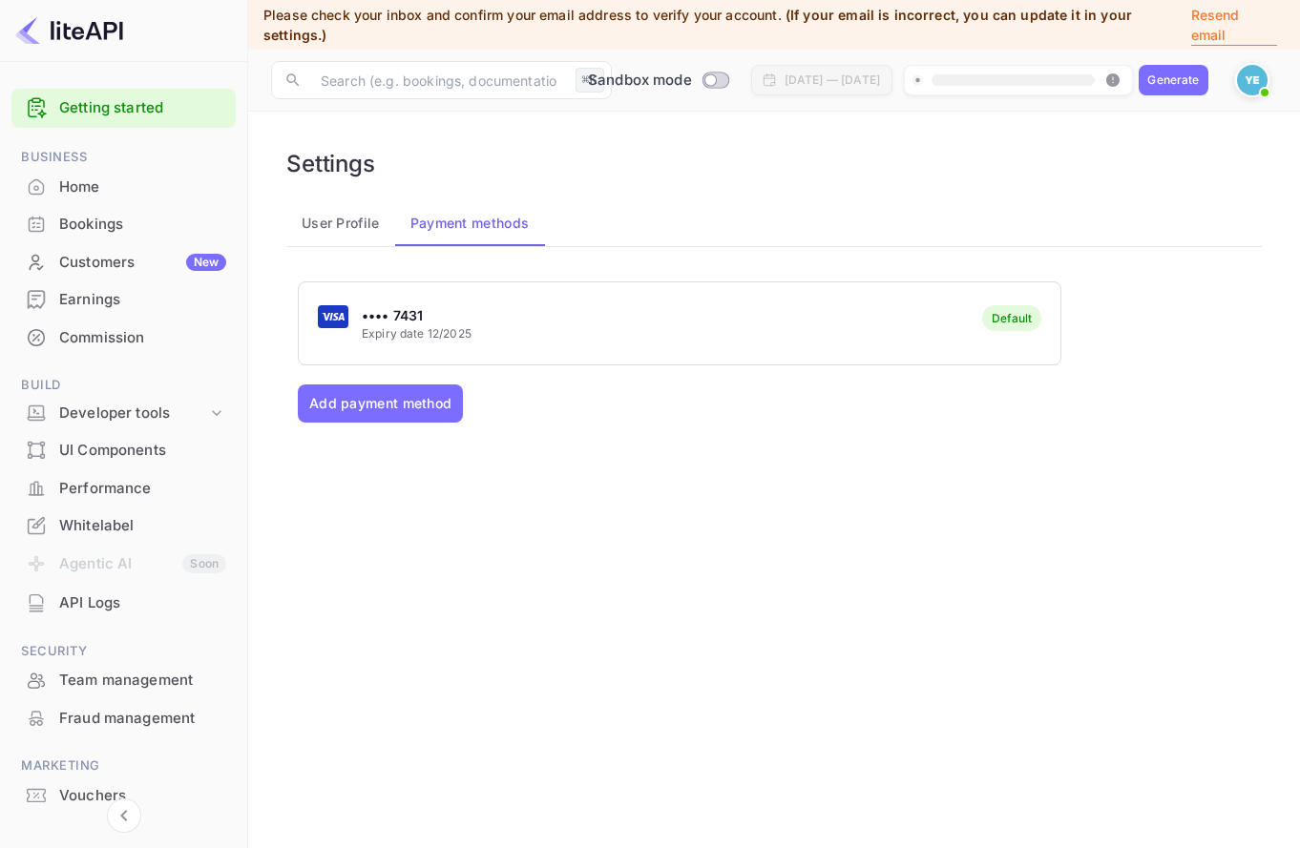
click at [789, 442] on div "•••• 7431 Expiry date 12/2025 Default Add payment method" at bounding box center [774, 495] width 952 height 429
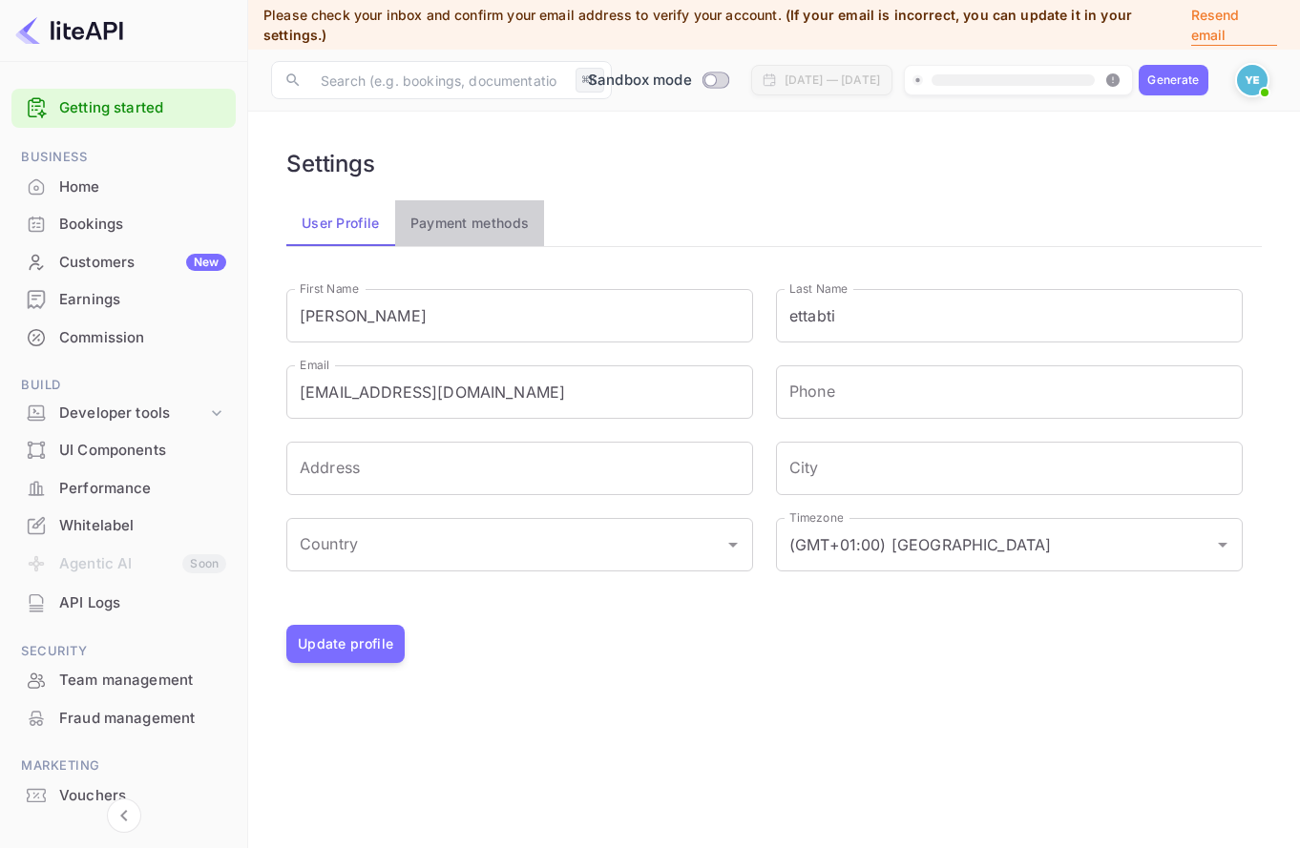
click at [484, 243] on button "Payment methods" at bounding box center [470, 223] width 150 height 46
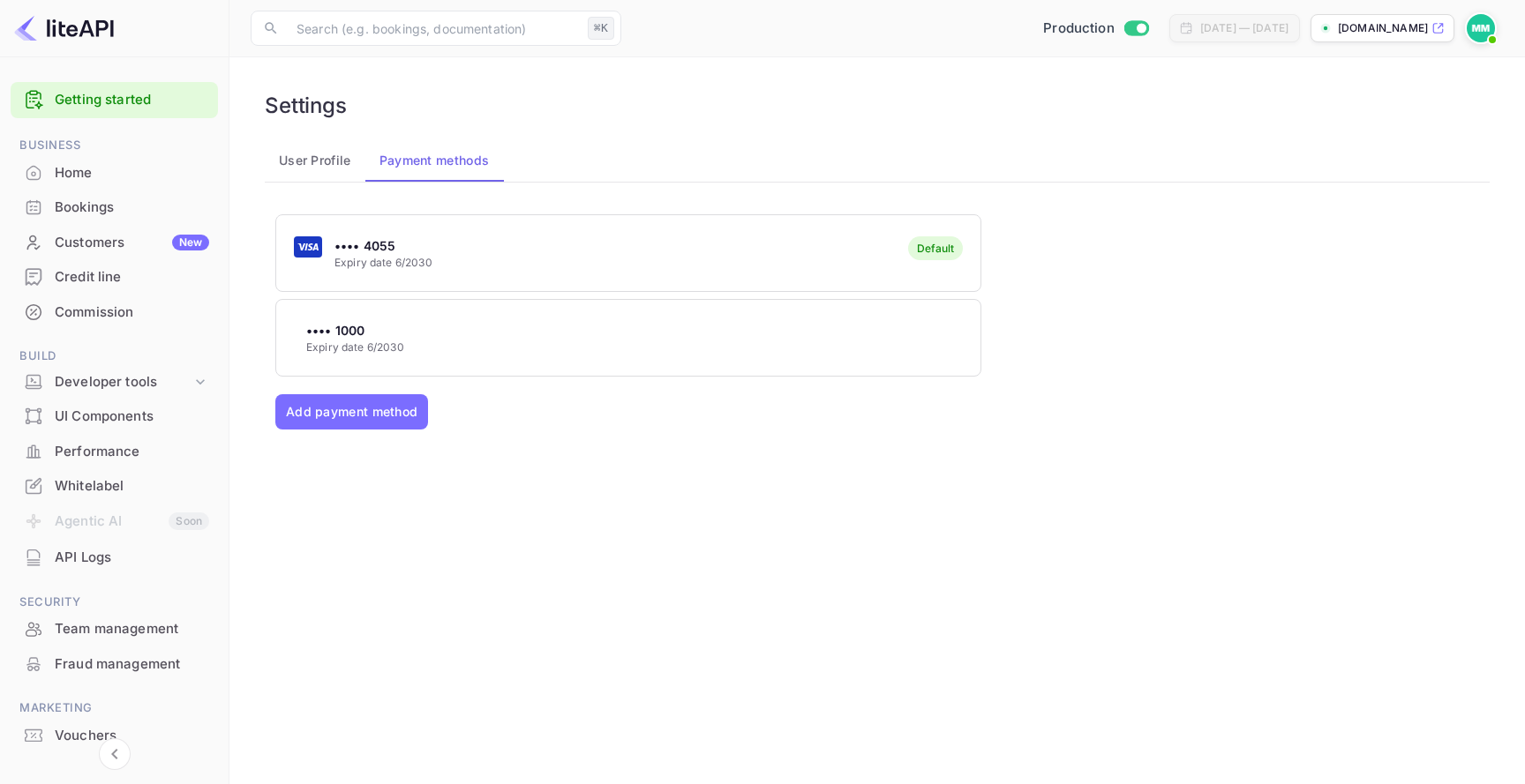
click at [849, 327] on div "•••• 1000 Expiry date 6/2030" at bounding box center [628, 337] width 704 height 69
click at [868, 214] on div at bounding box center [762, 392] width 1525 height 784
click at [134, 183] on div "Home" at bounding box center [114, 173] width 207 height 34
checkbox input "false"
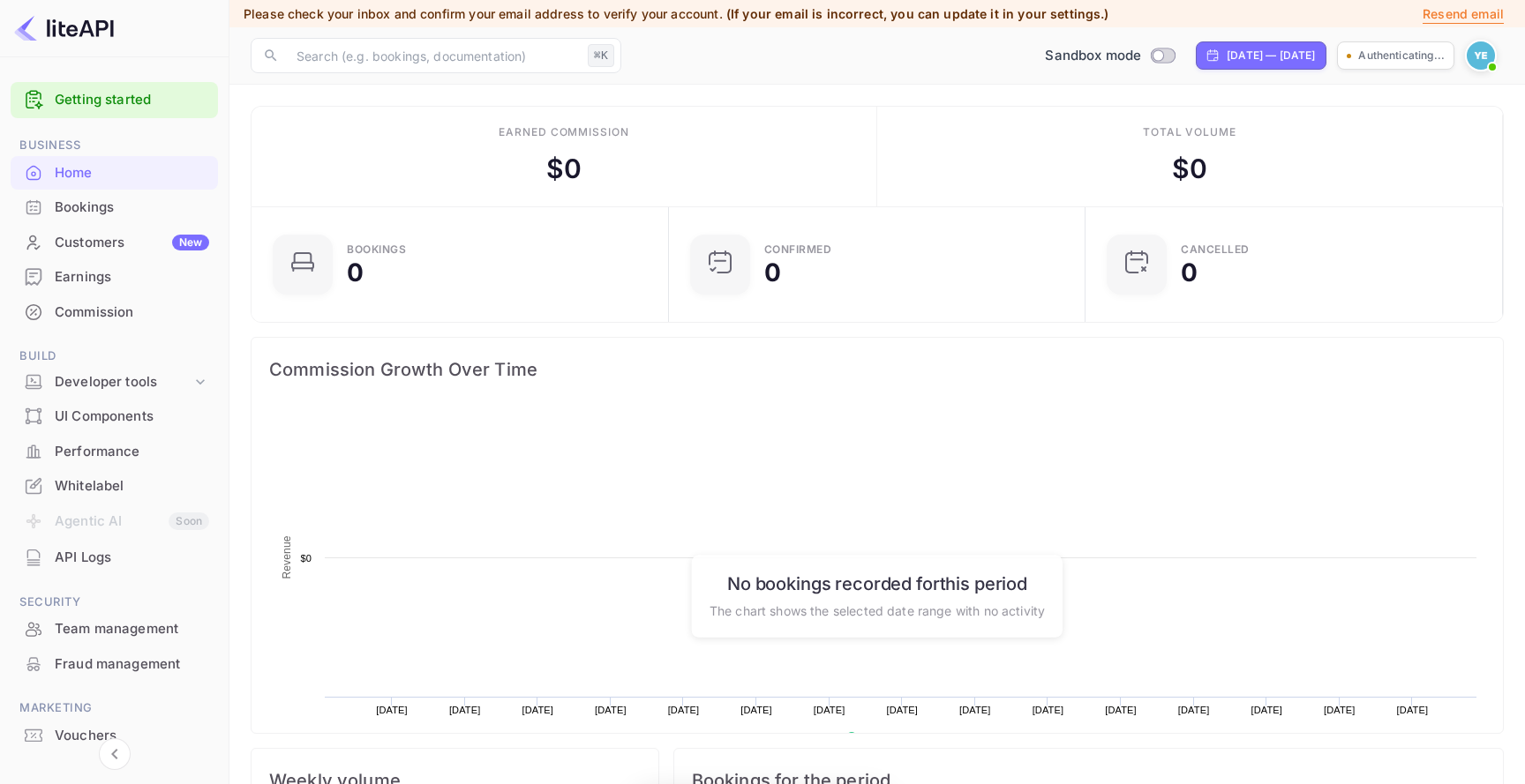
scroll to position [287, 407]
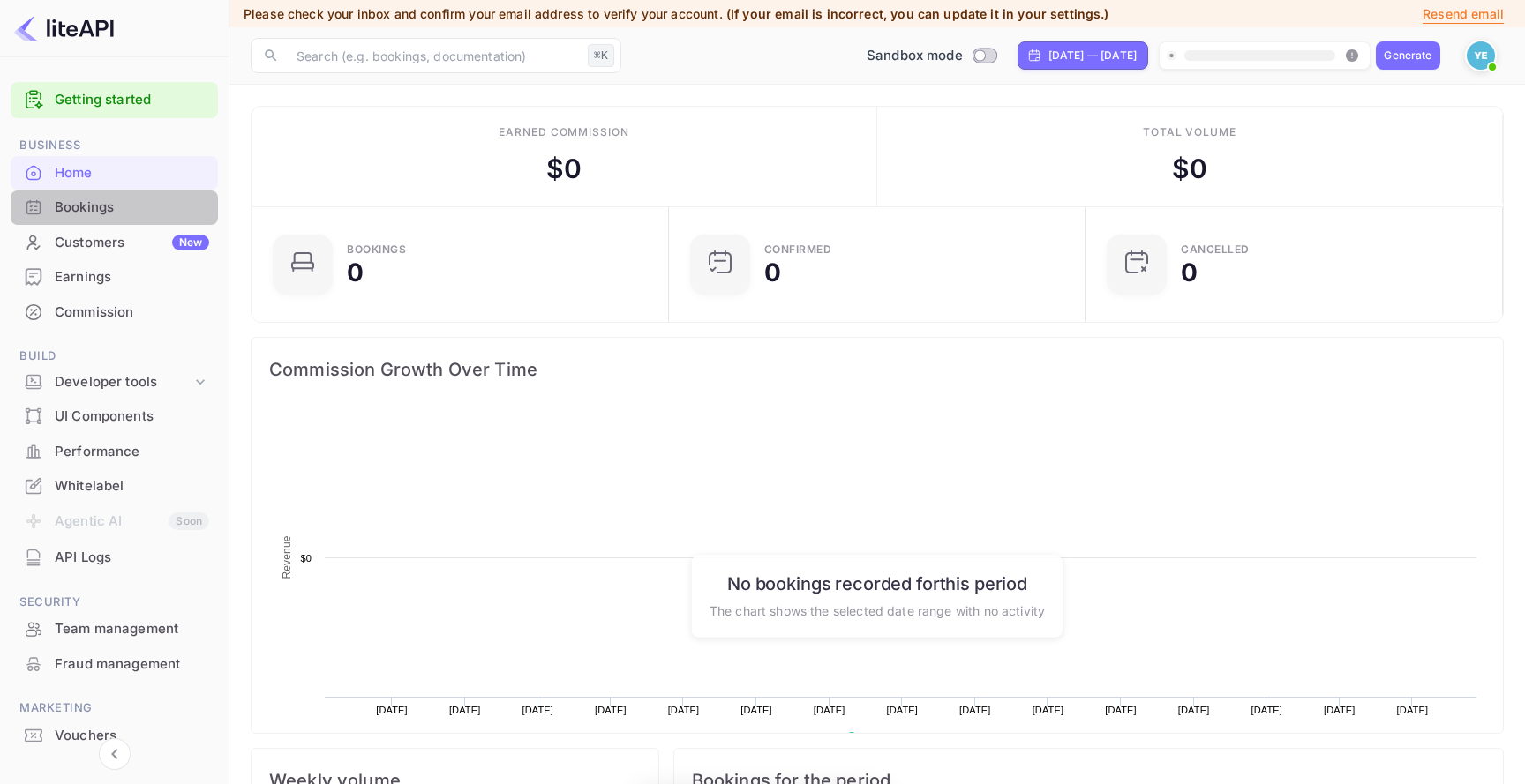
click at [129, 205] on div "Bookings" at bounding box center [131, 208] width 154 height 20
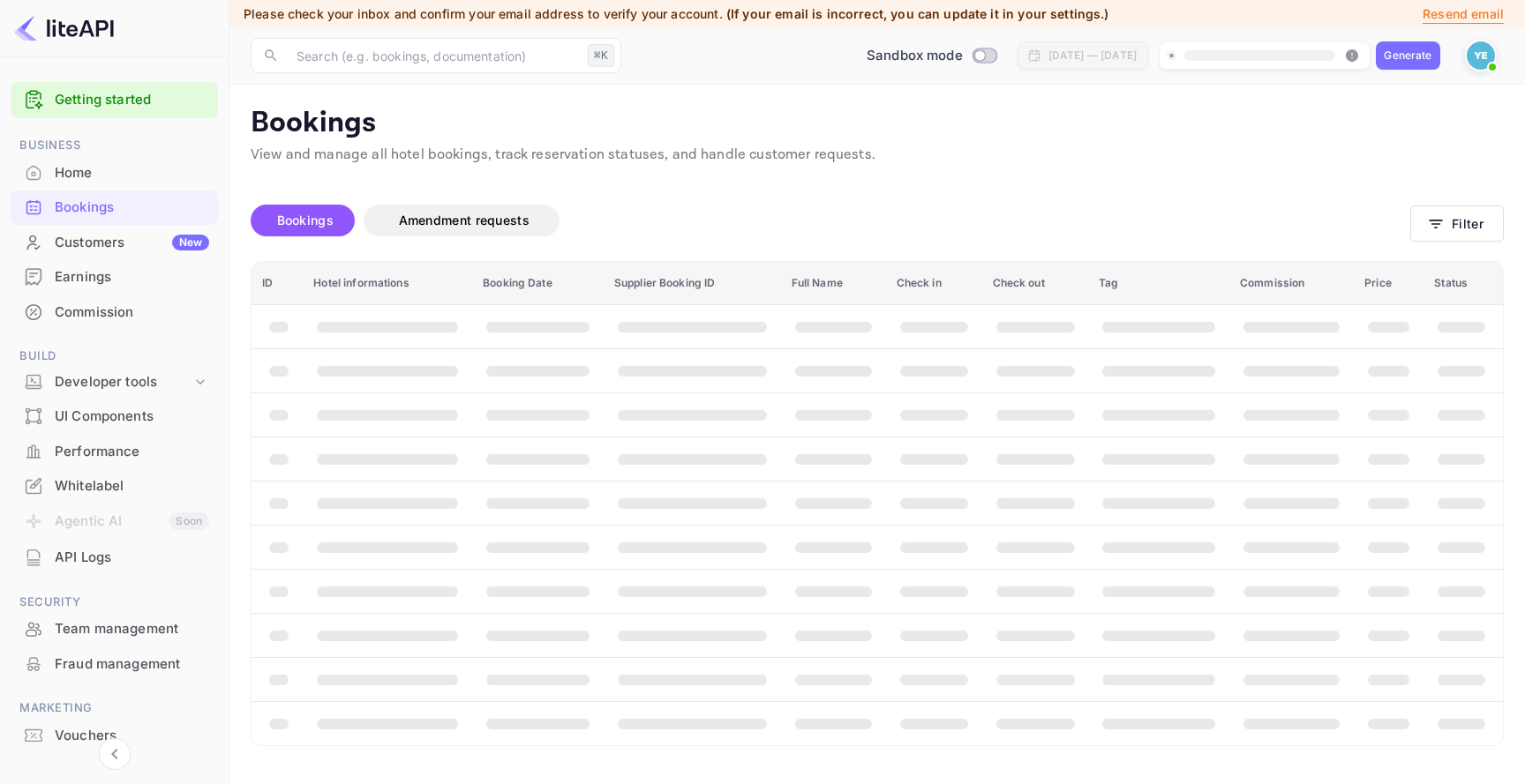
click at [129, 206] on div "Bookings" at bounding box center [131, 208] width 154 height 20
click at [138, 189] on div "Home" at bounding box center [114, 173] width 207 height 34
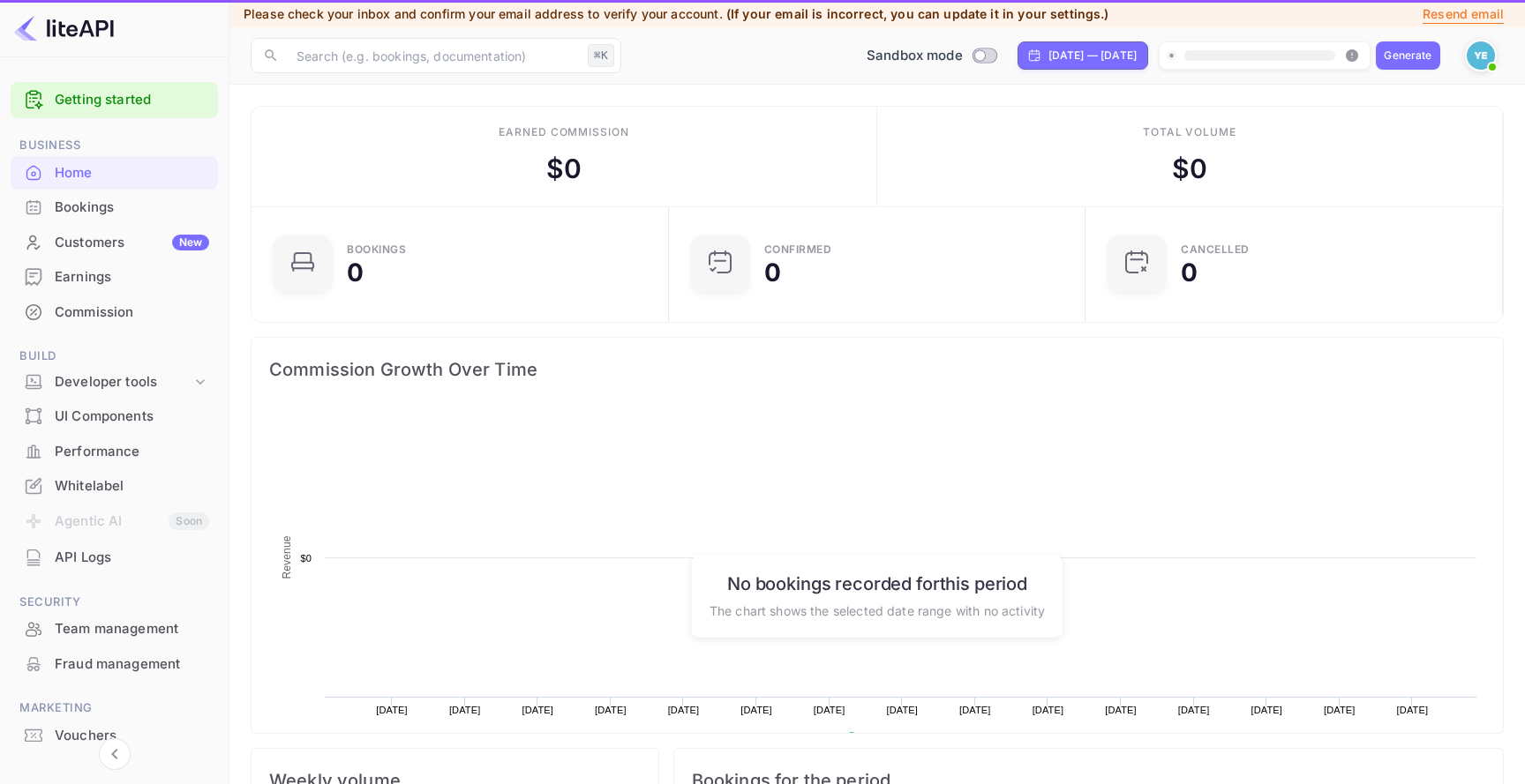
scroll to position [287, 407]
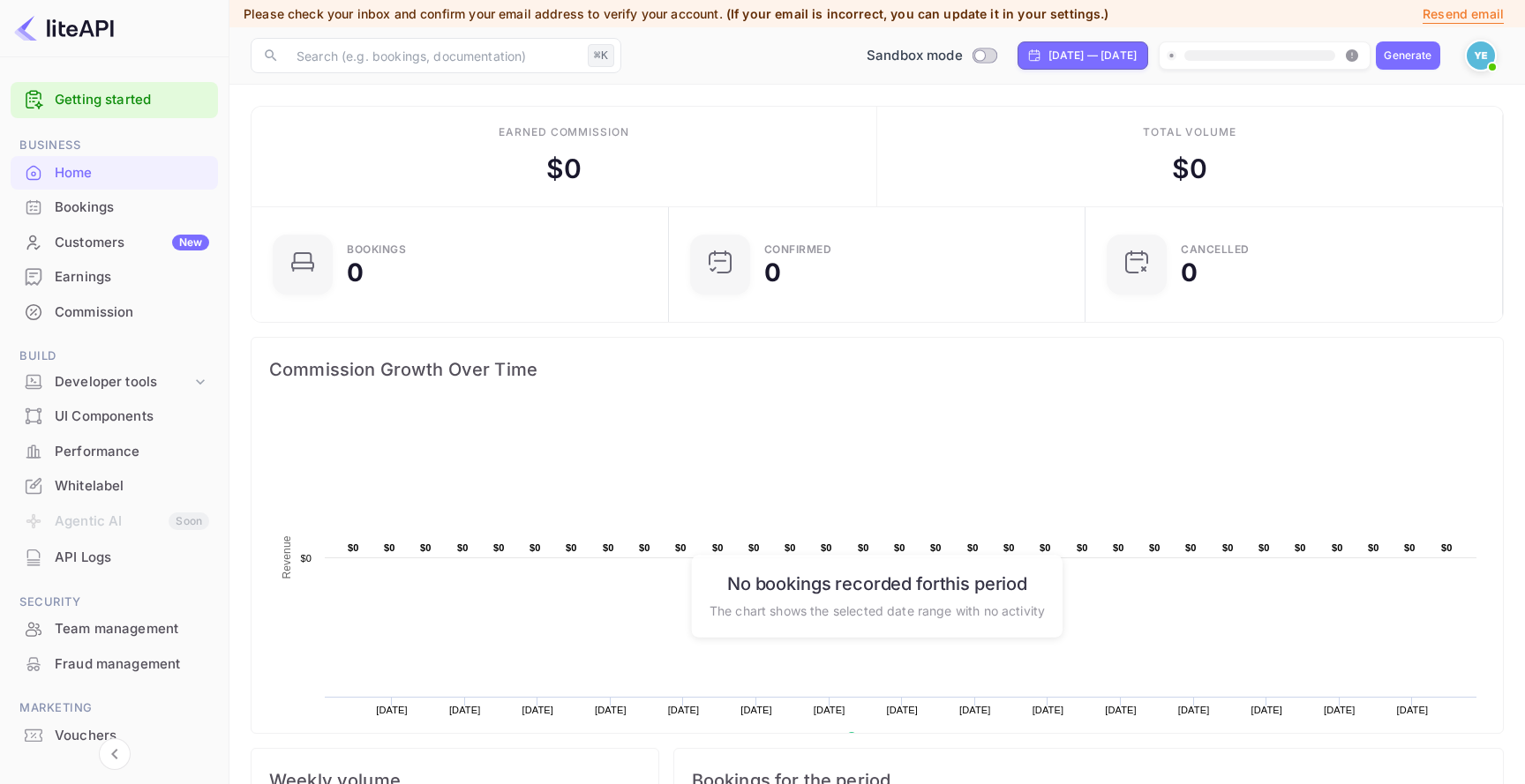
click at [150, 312] on div "Commission" at bounding box center [131, 312] width 154 height 20
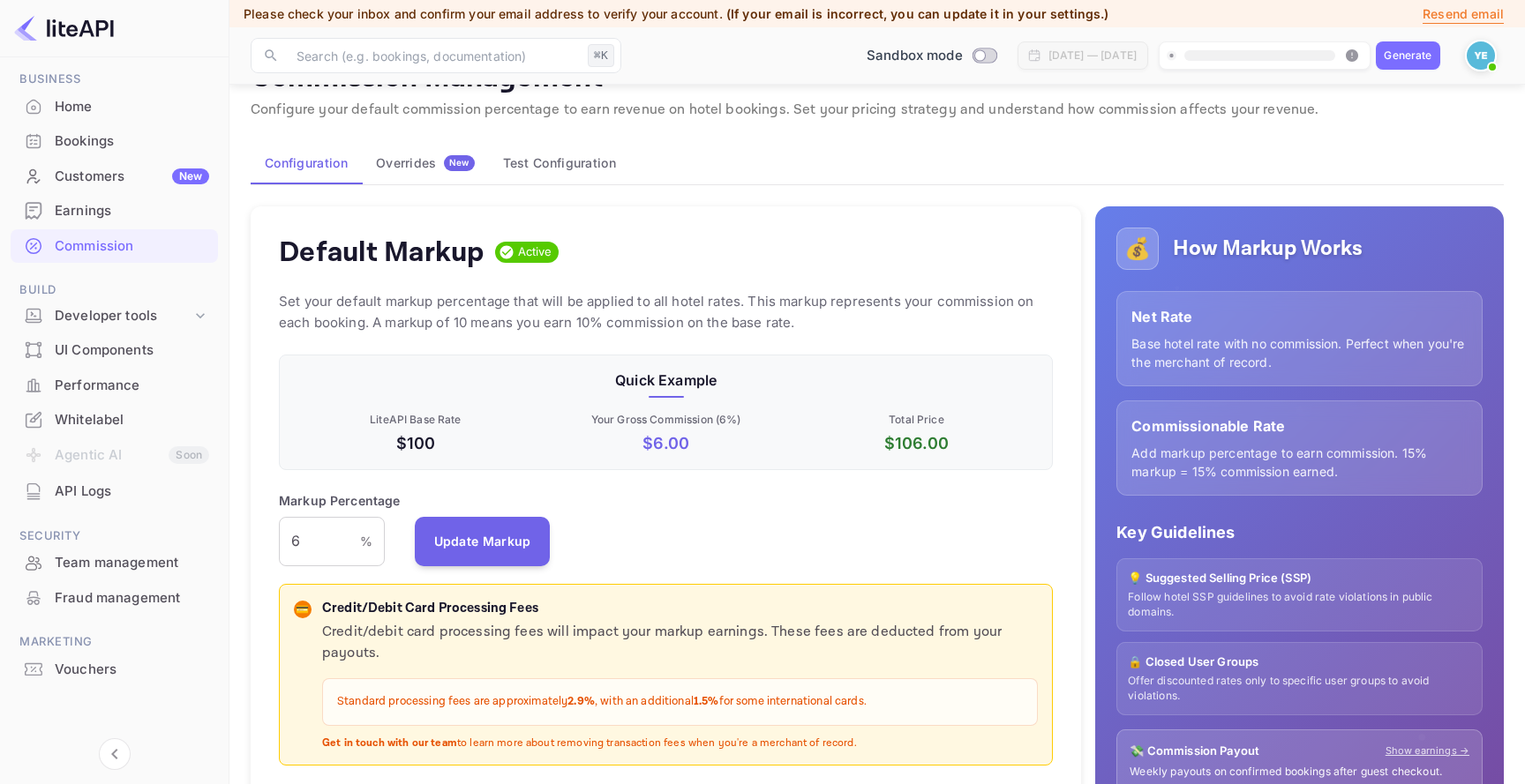
scroll to position [48, 0]
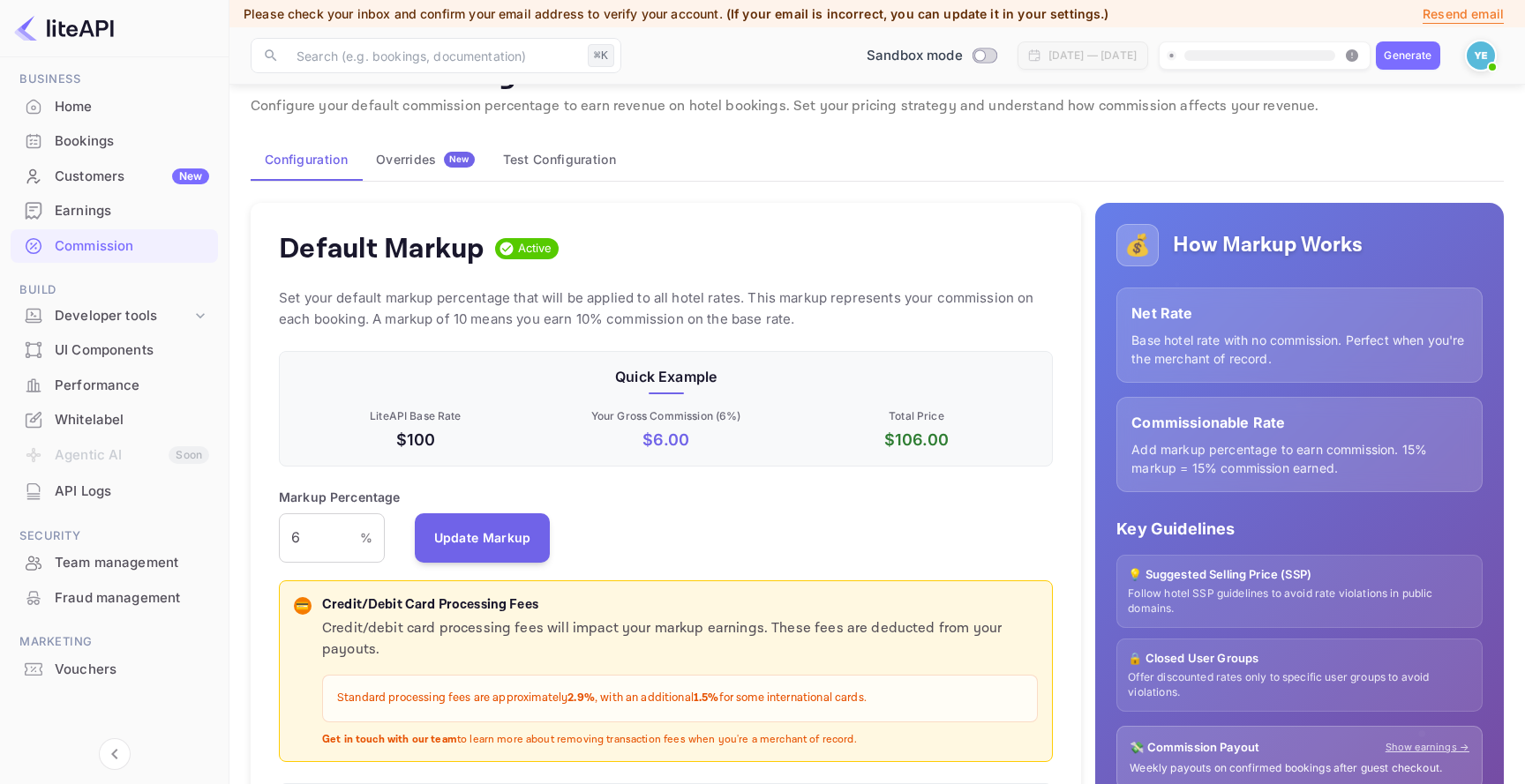
click at [165, 496] on div "API Logs" at bounding box center [131, 492] width 154 height 20
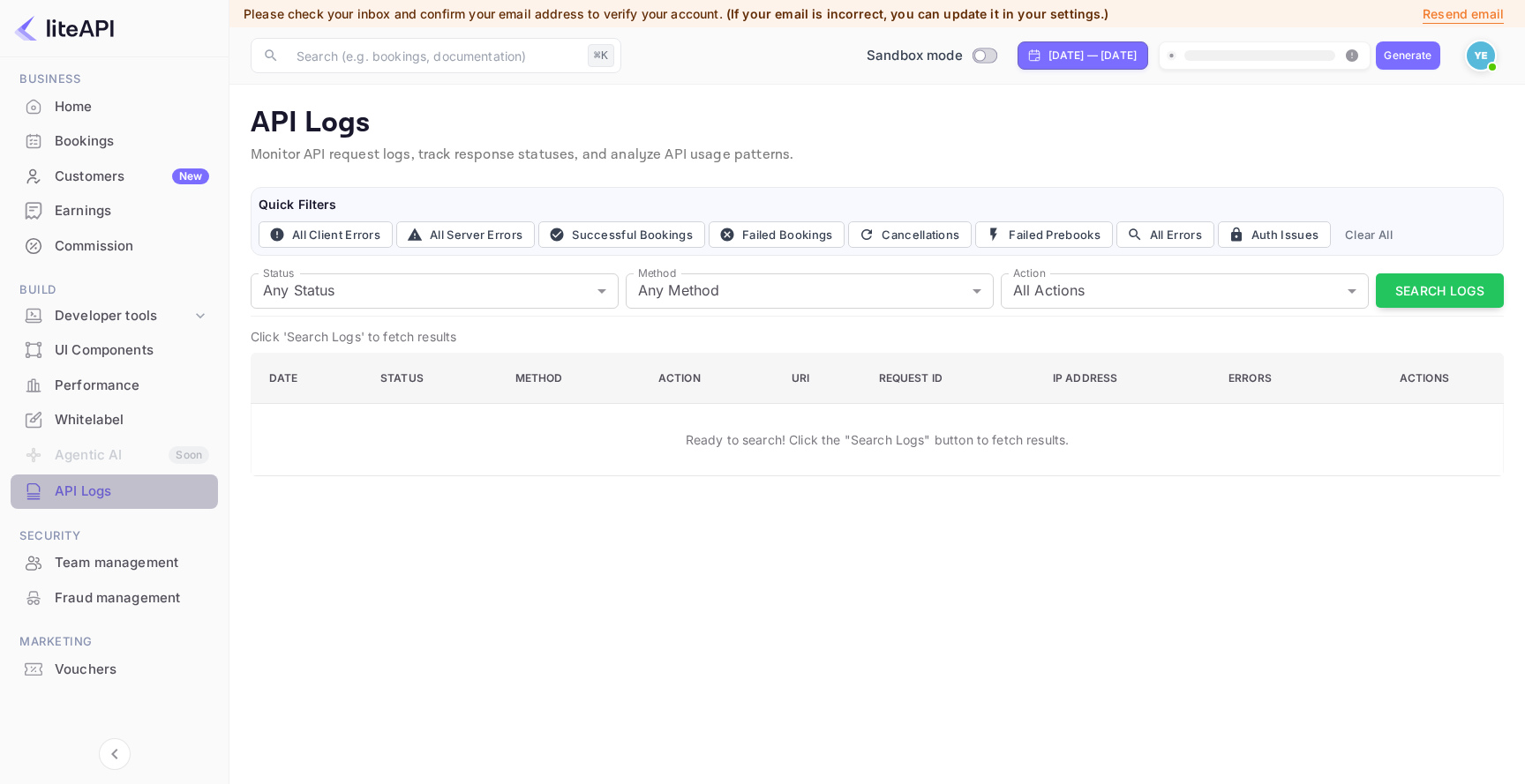
click at [165, 496] on div "API Logs" at bounding box center [131, 492] width 154 height 20
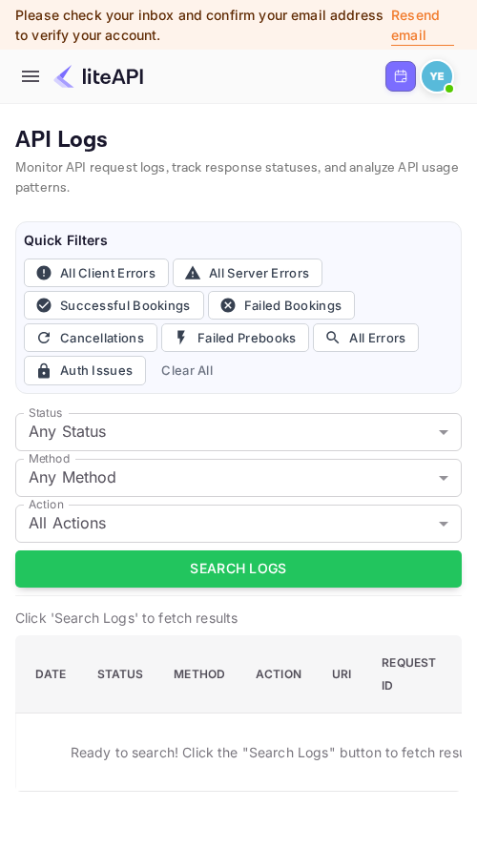
click at [31, 82] on icon "button" at bounding box center [30, 76] width 17 height 11
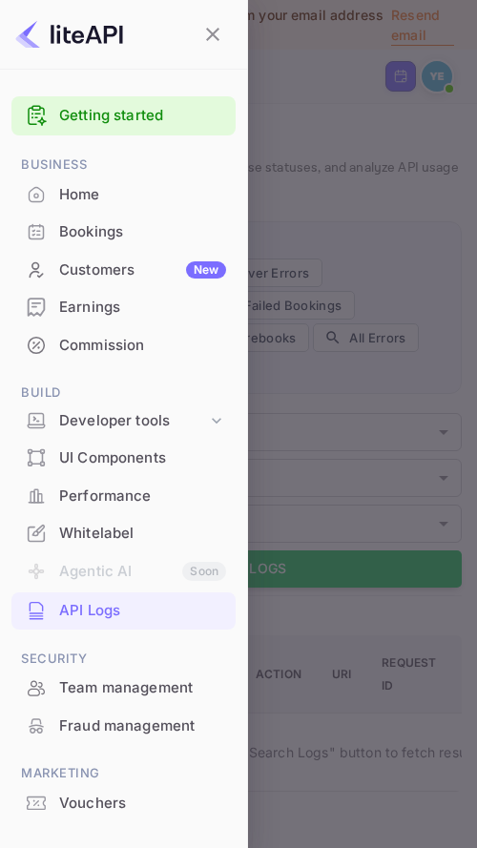
click at [281, 140] on div at bounding box center [238, 424] width 477 height 848
